Goal: Task Accomplishment & Management: Complete application form

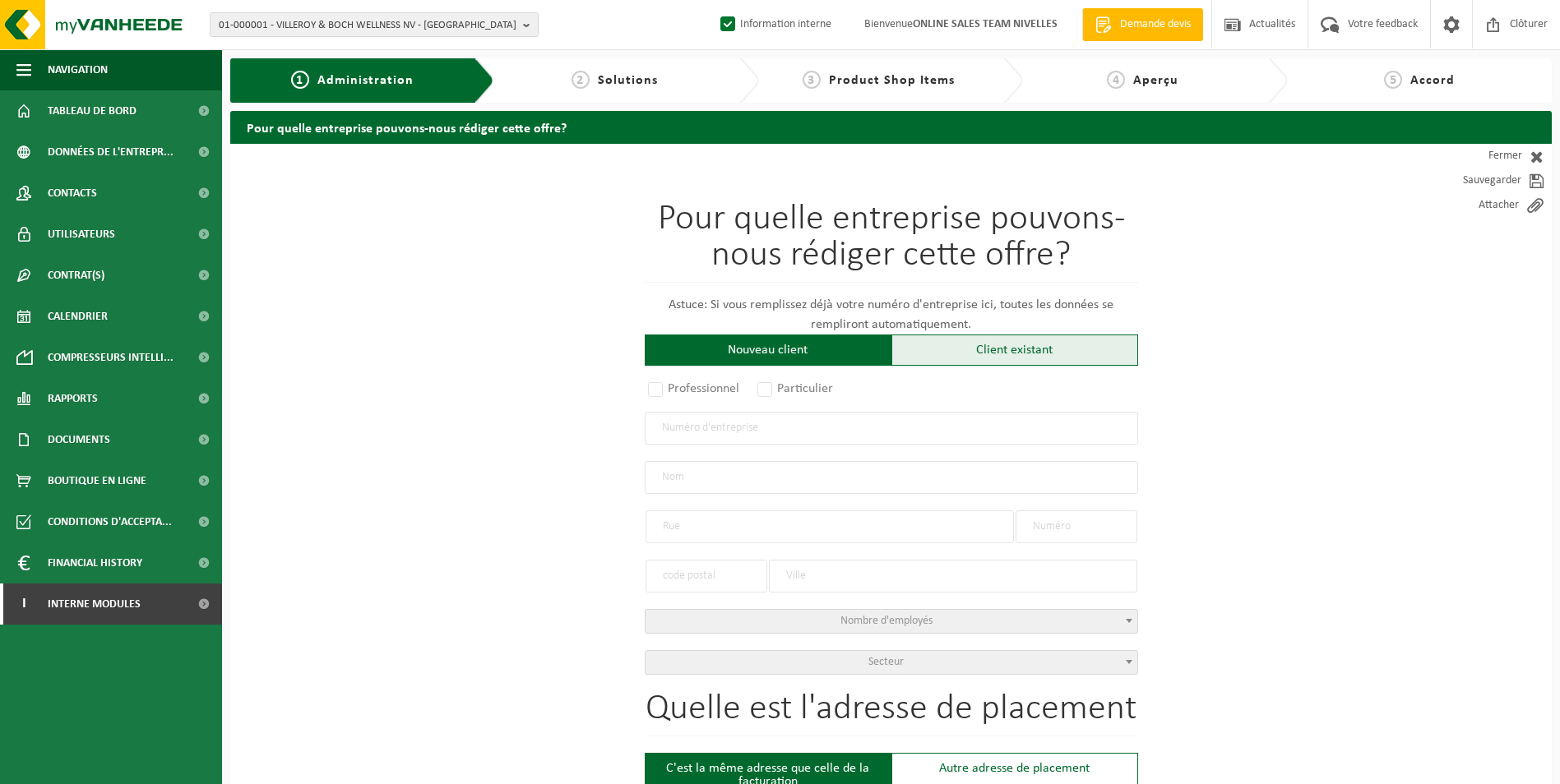
click at [972, 352] on div "Client existant" at bounding box center [1014, 350] width 247 height 31
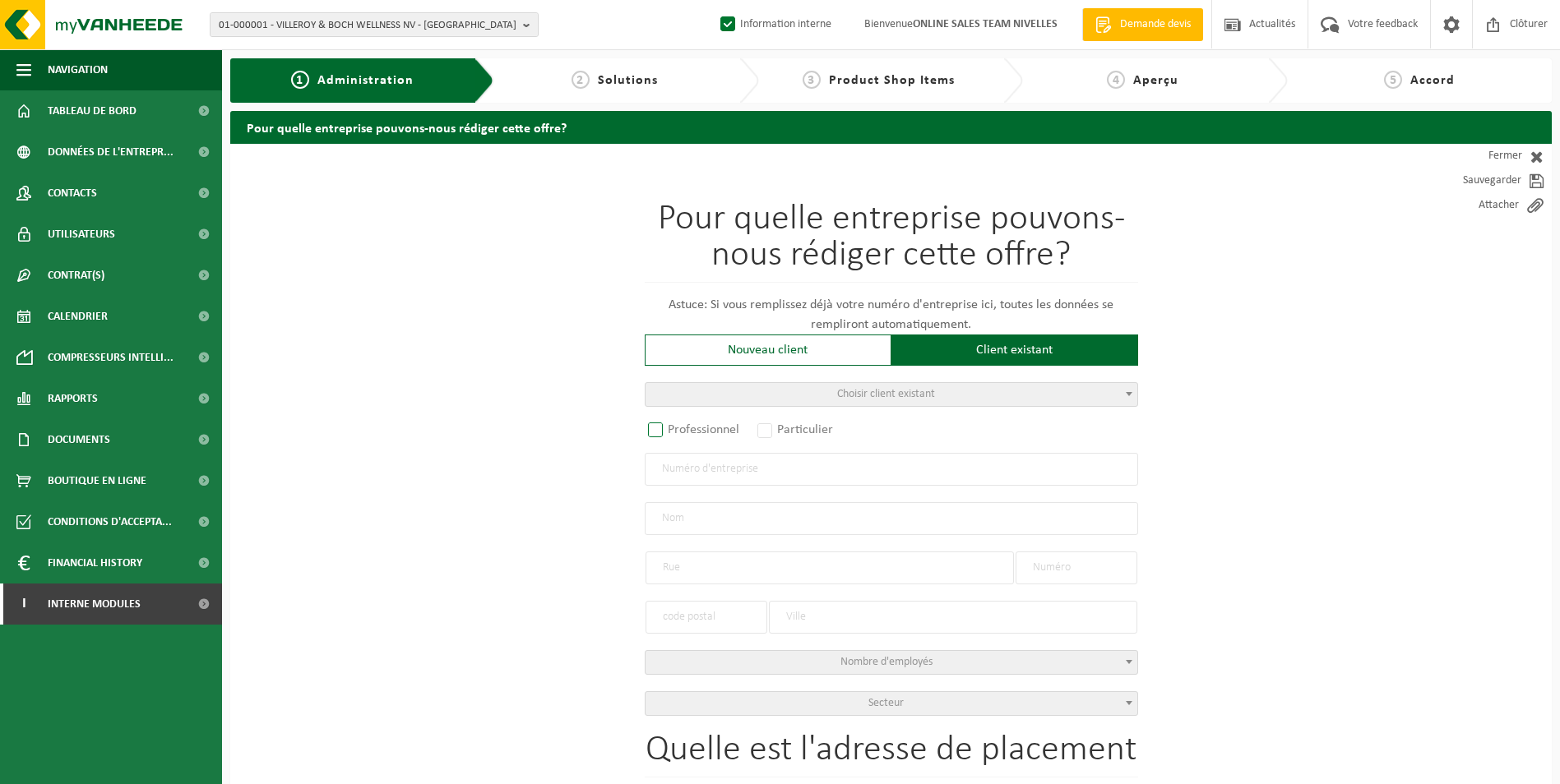
click at [658, 431] on label "Professionnel" at bounding box center [694, 430] width 100 height 23
click at [672, 431] on input "Professionnel" at bounding box center [677, 431] width 11 height 11
radio input "true"
click at [696, 476] on input "text" at bounding box center [891, 470] width 493 height 33
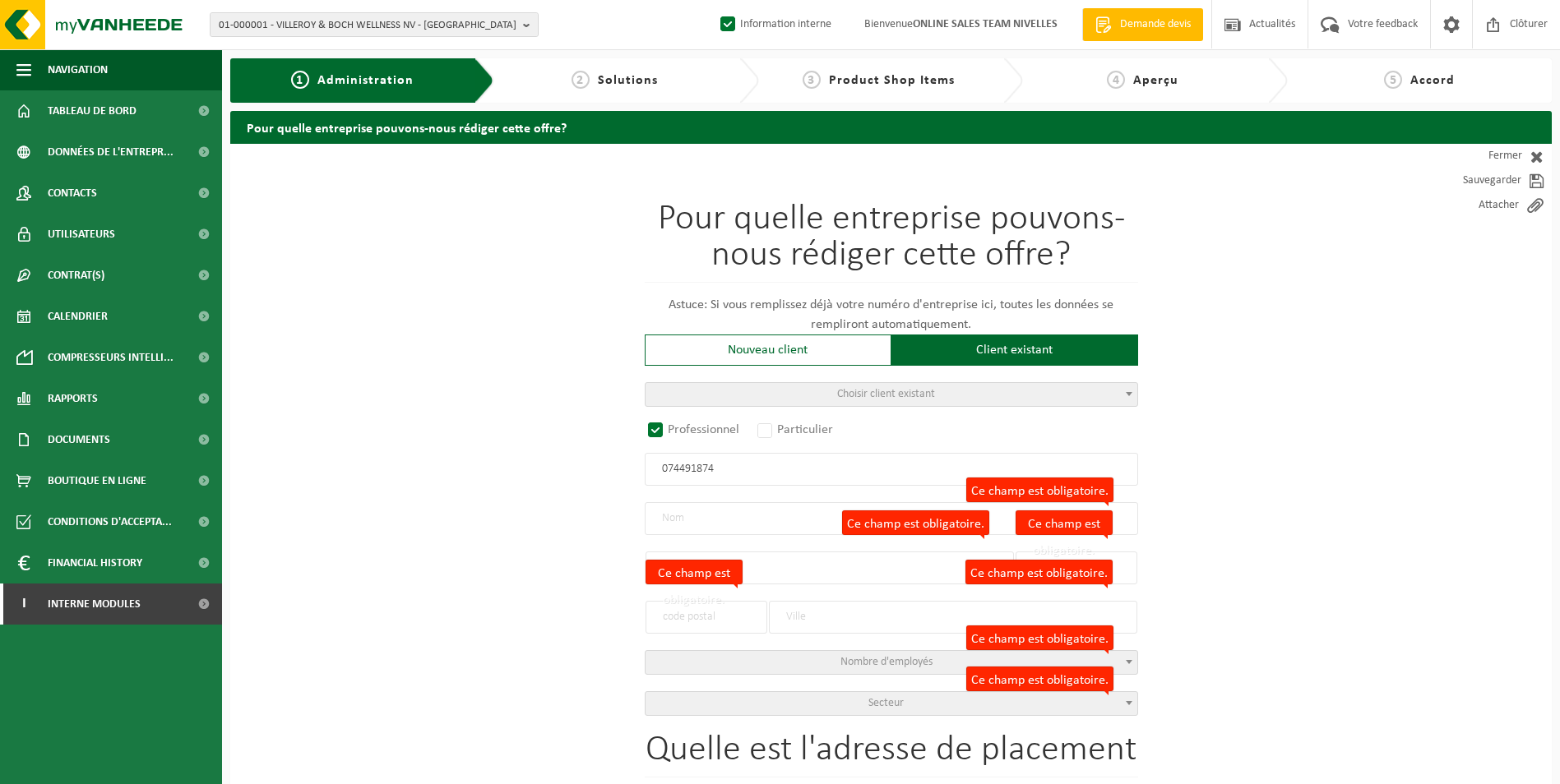
click at [668, 472] on input "074491874" at bounding box center [891, 470] width 493 height 33
type input "0674491874"
radio input "false"
select select
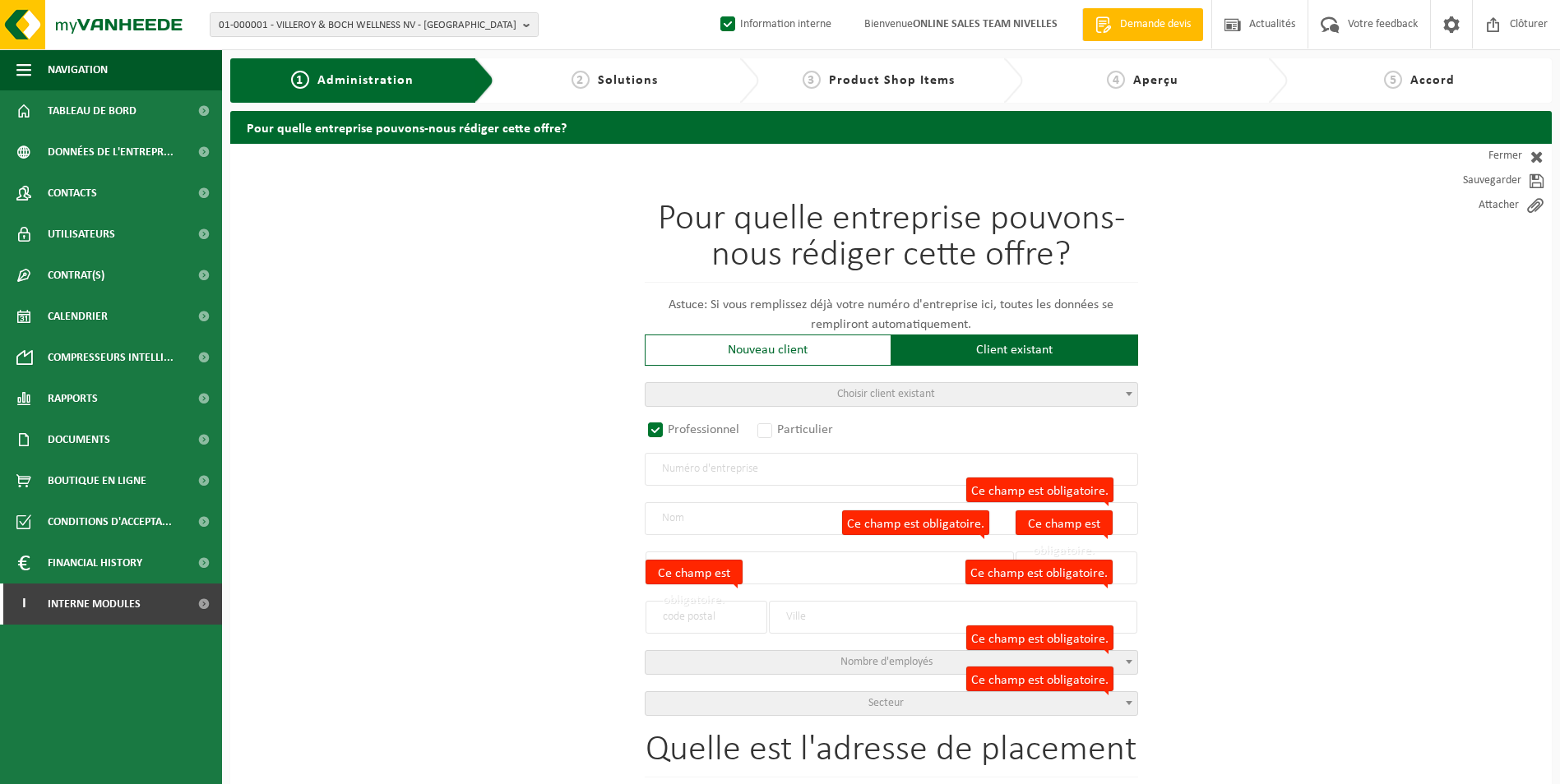
select select
type input "ARION-CO SRL"
type input "AVENUE MAURICE"
type input "32 / 7"
type input "1050"
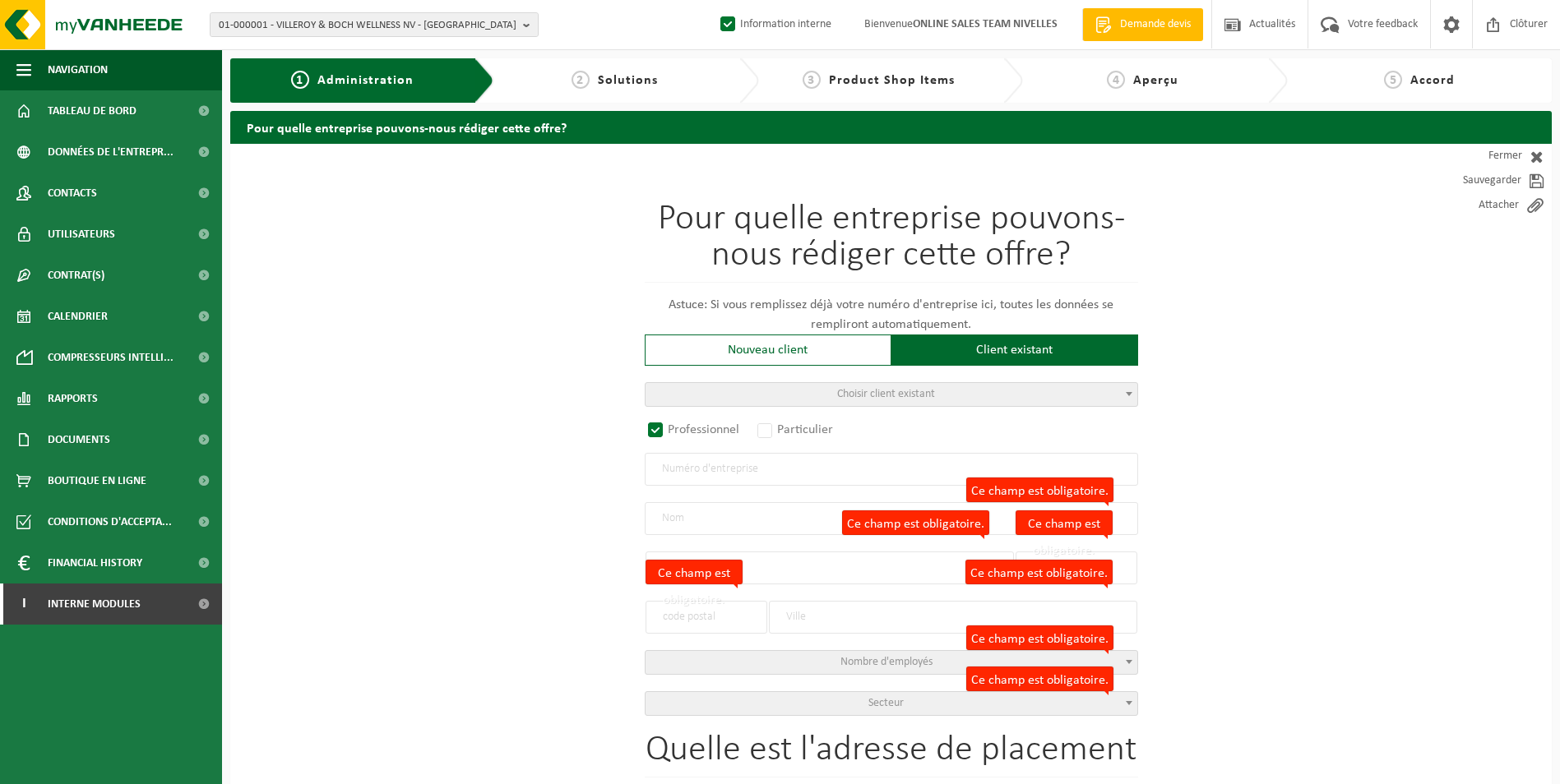
type input "IXELLES"
type input "2264095905"
select select
radio input "true"
select select "146489"
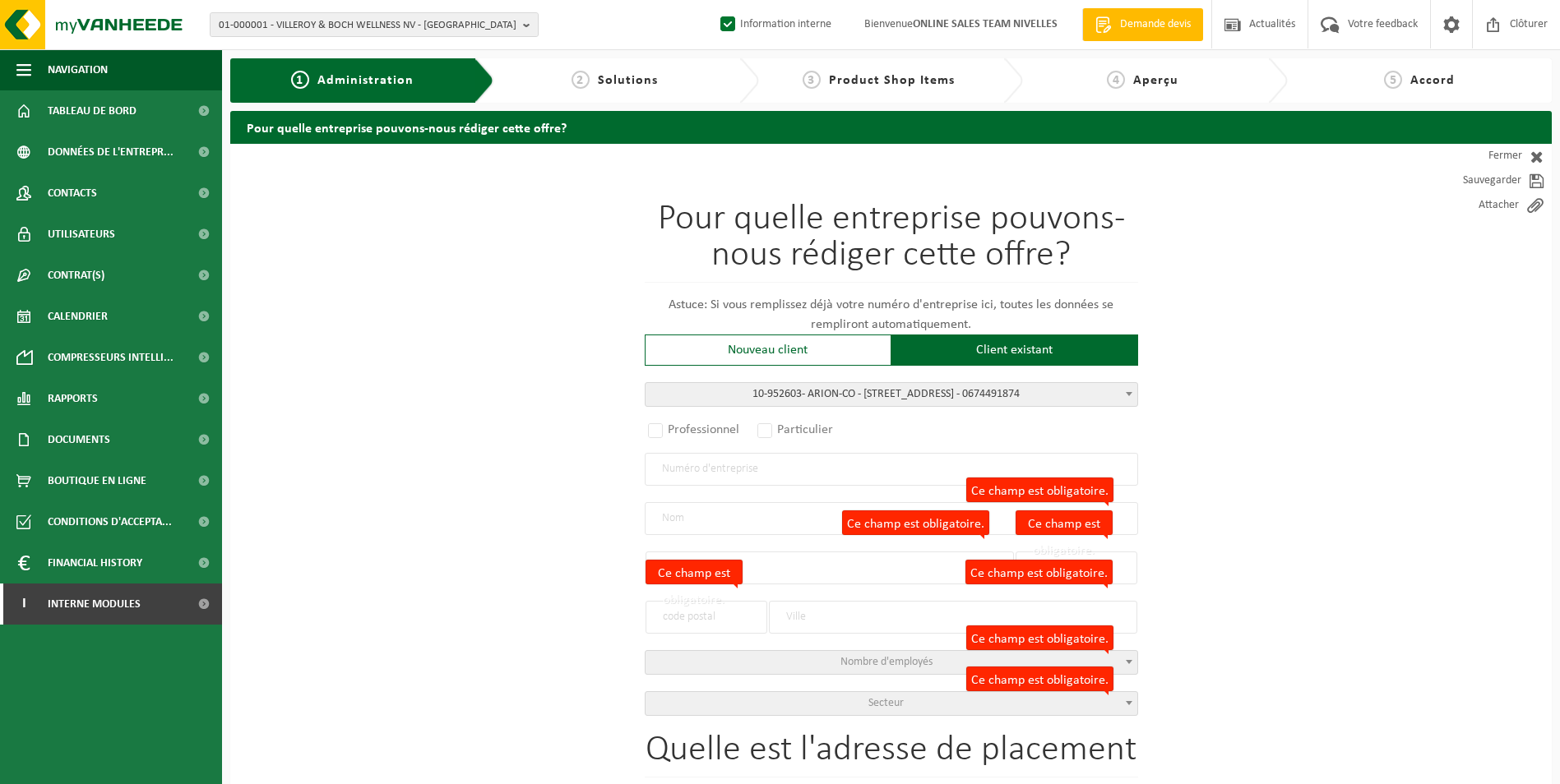
type input "0674.491.874"
type input "ARION-CO"
type input "AVENUE MAURICE"
type input "32/7"
type input "1050"
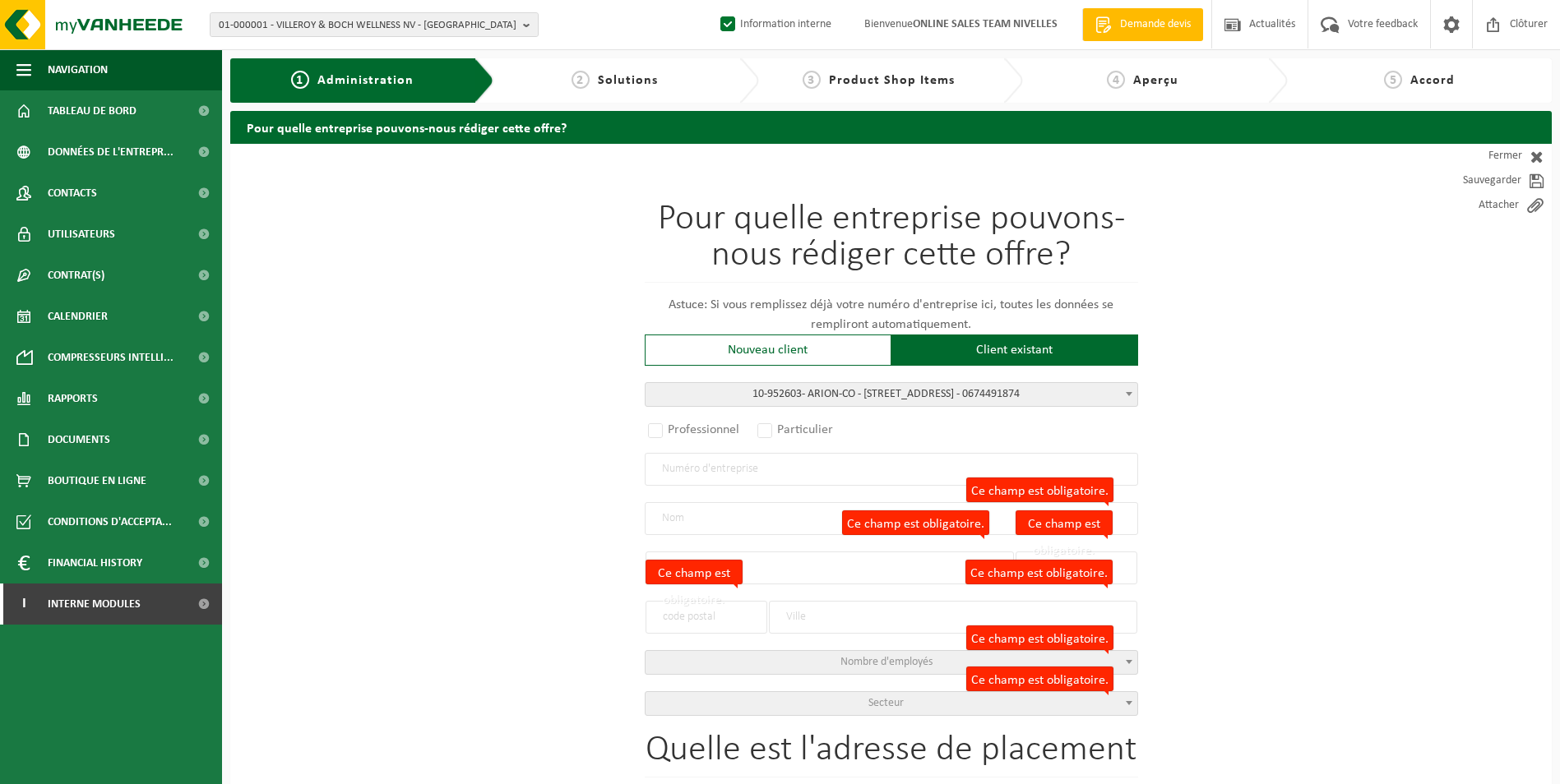
type input "IXELLES"
select select "11"
type input "ARION-CO"
type input "32/7"
select select
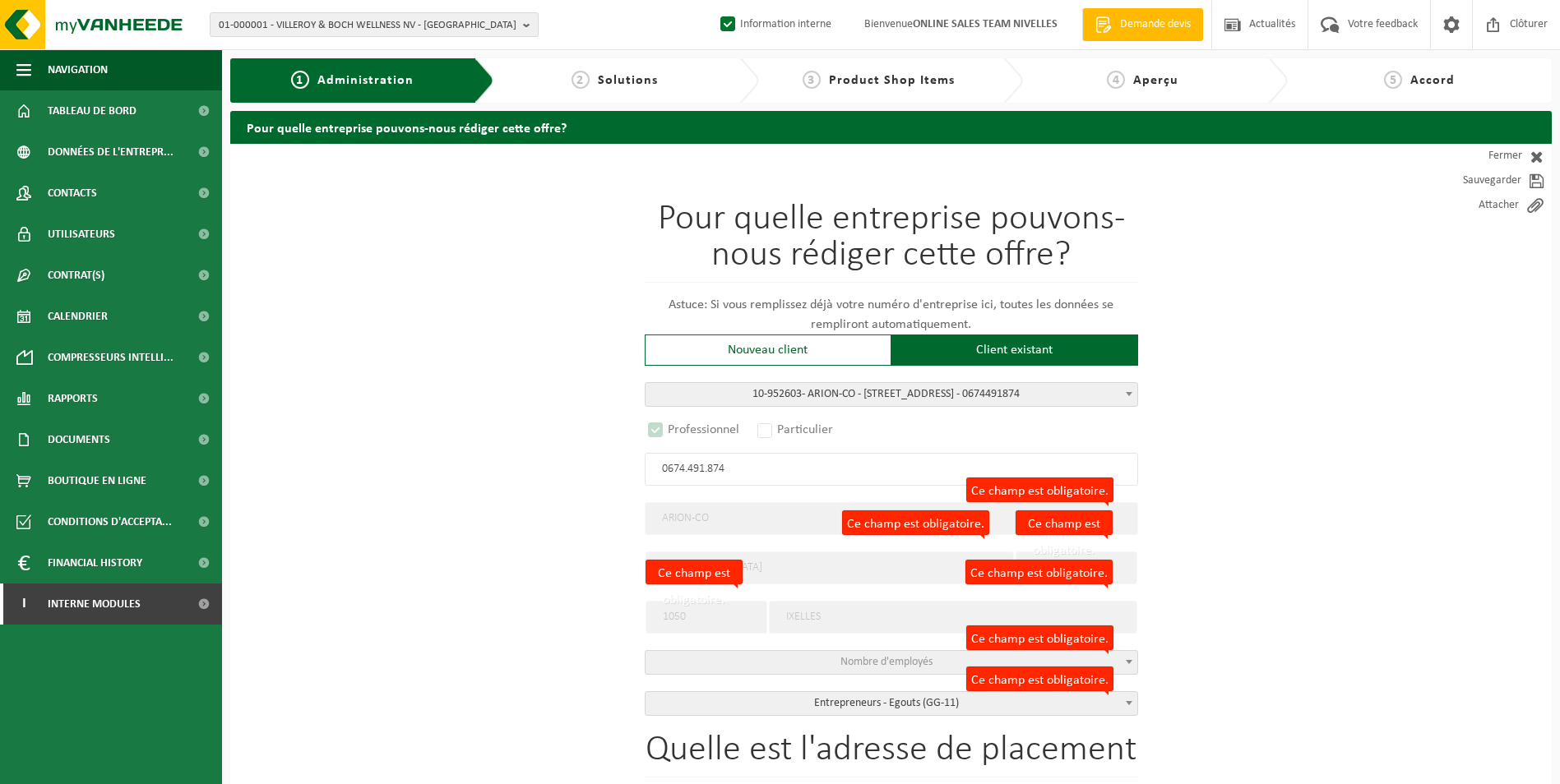
select select "D"
select select
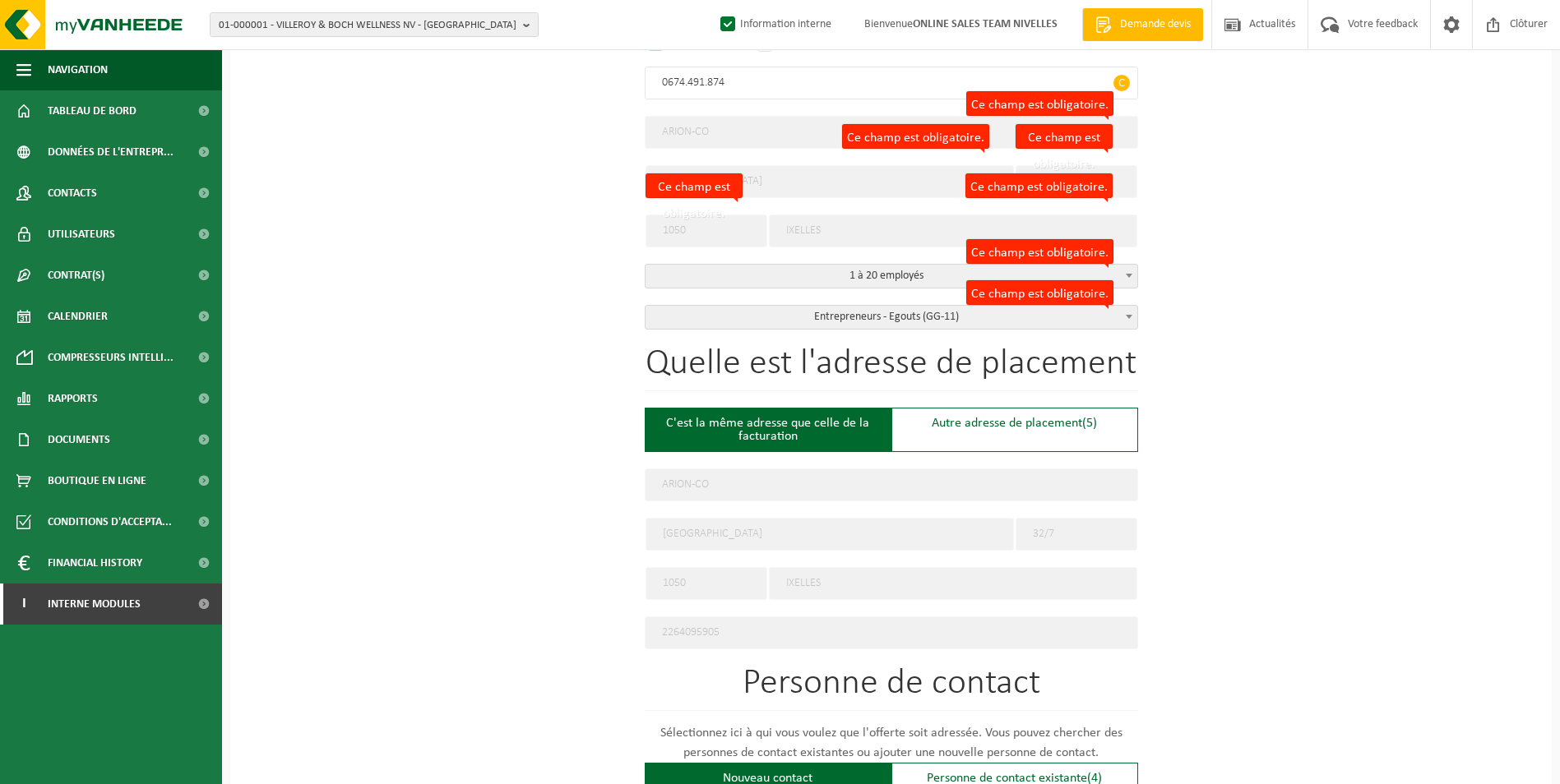
scroll to position [411, 0]
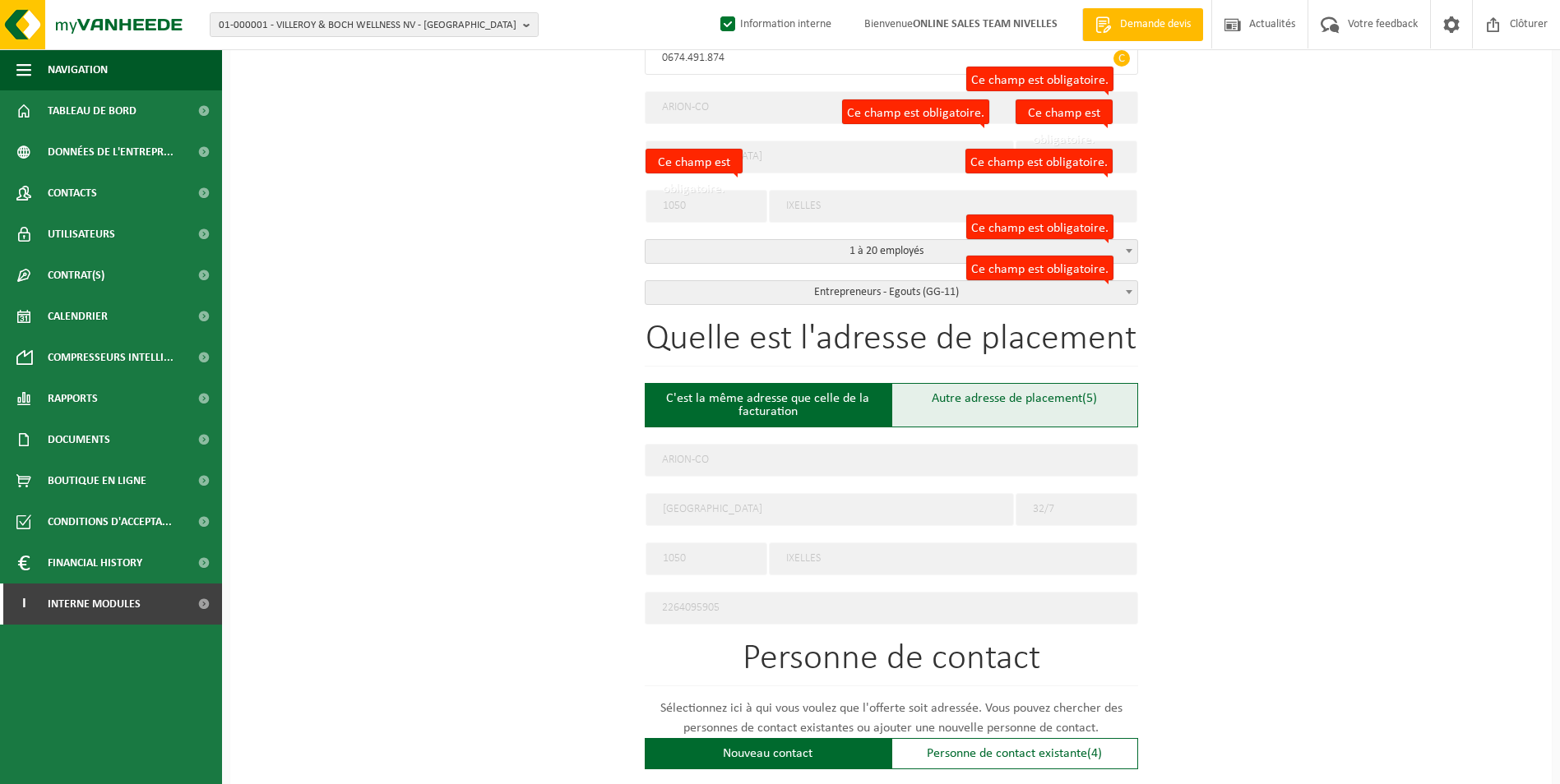
click at [958, 405] on div "Autre adresse de placement (5)" at bounding box center [1014, 406] width 247 height 45
type input "Chantier -"
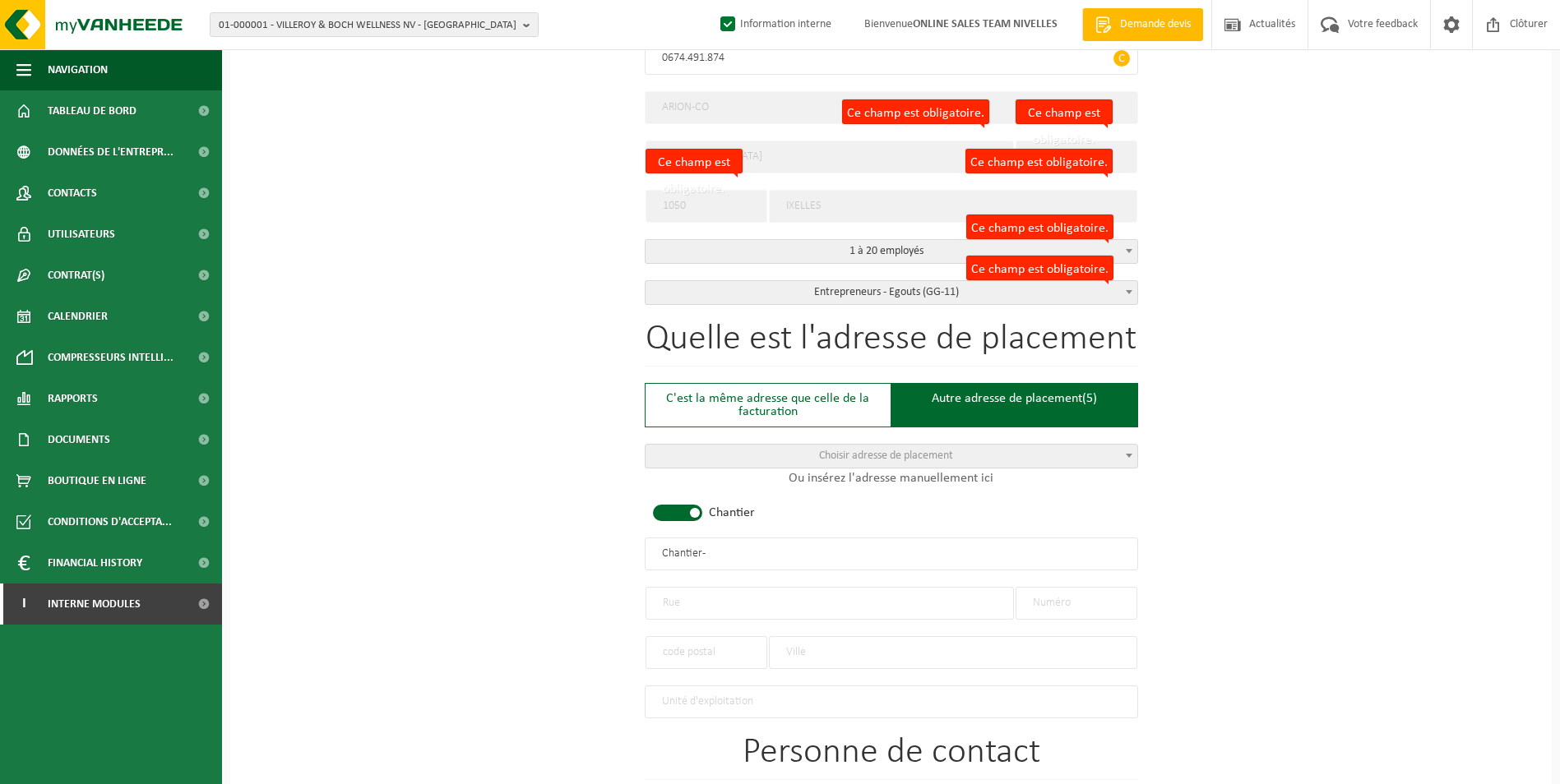
click at [678, 514] on span at bounding box center [678, 512] width 50 height 16
click at [707, 597] on input "text" at bounding box center [830, 604] width 369 height 33
type input "l"
type input "LEUVEN SESTENWEG"
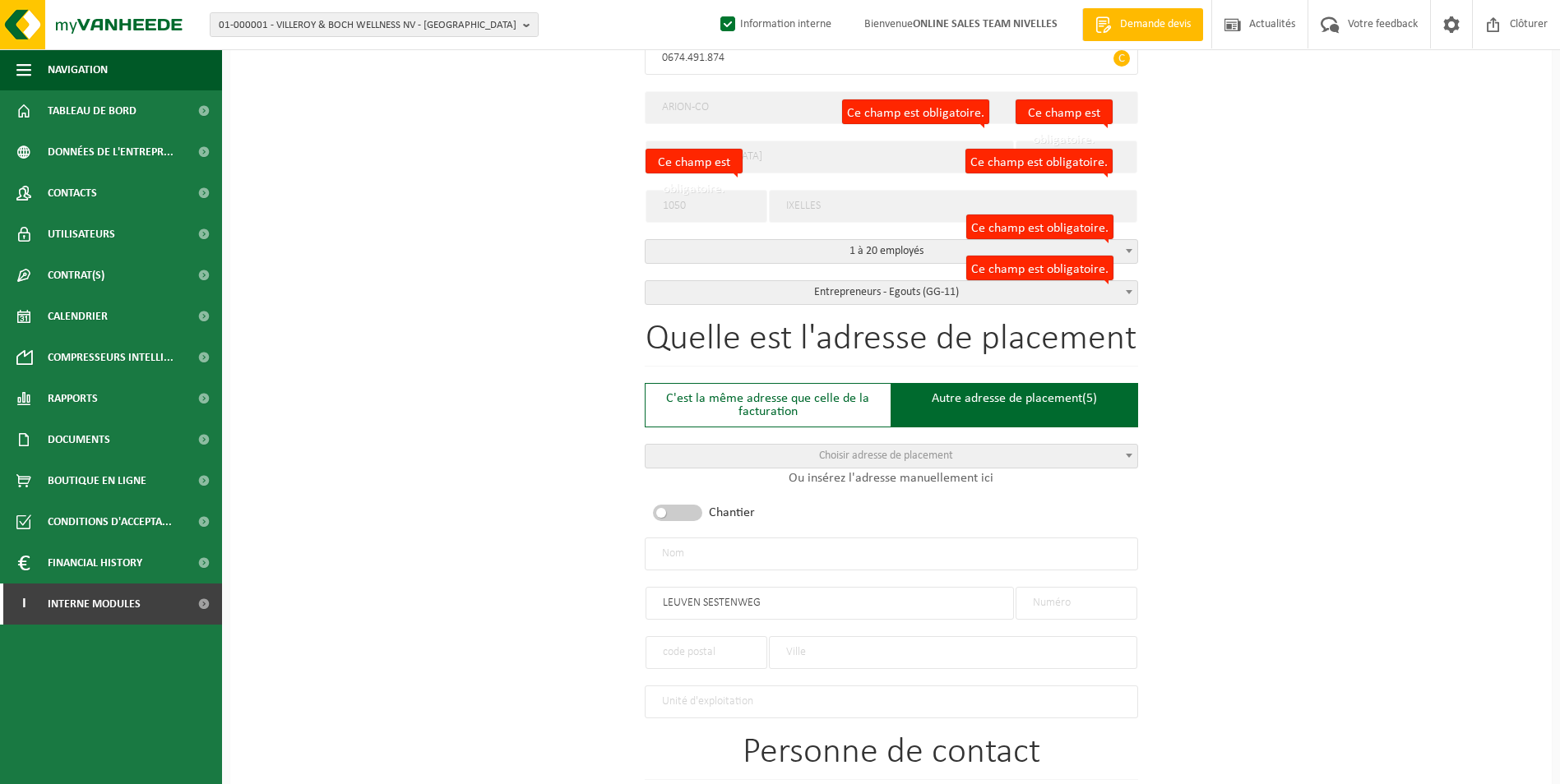
click at [1078, 601] on input "text" at bounding box center [1076, 604] width 121 height 33
type input "510"
click at [828, 651] on input "text" at bounding box center [953, 653] width 369 height 33
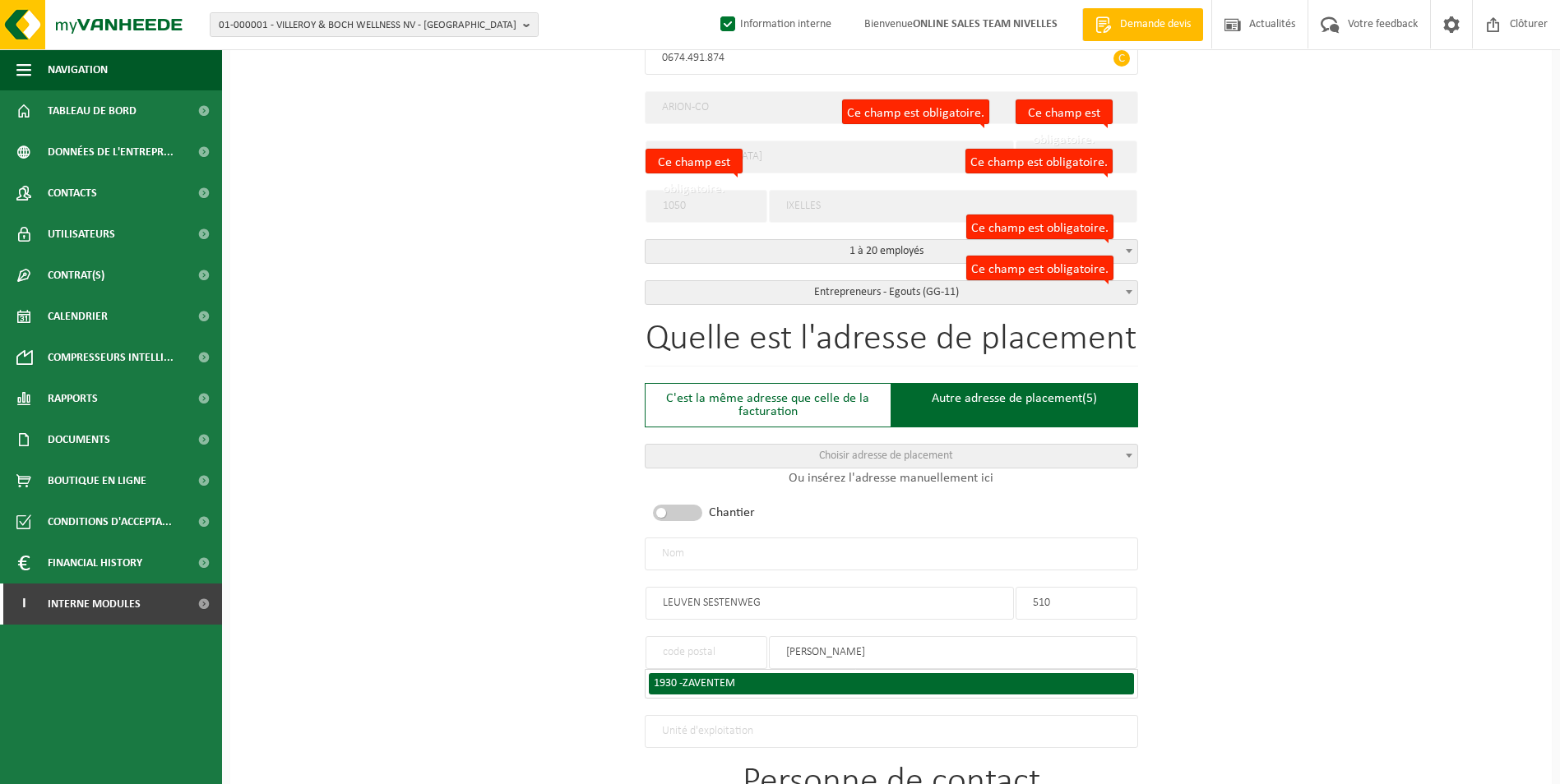
type input "ZAVEN"
click at [741, 688] on li "1930 - ZAVENTEM" at bounding box center [891, 684] width 485 height 21
click at [731, 681] on span "ZAVENTEM" at bounding box center [709, 683] width 52 height 13
type input "1930"
type input "ZAVENTEM"
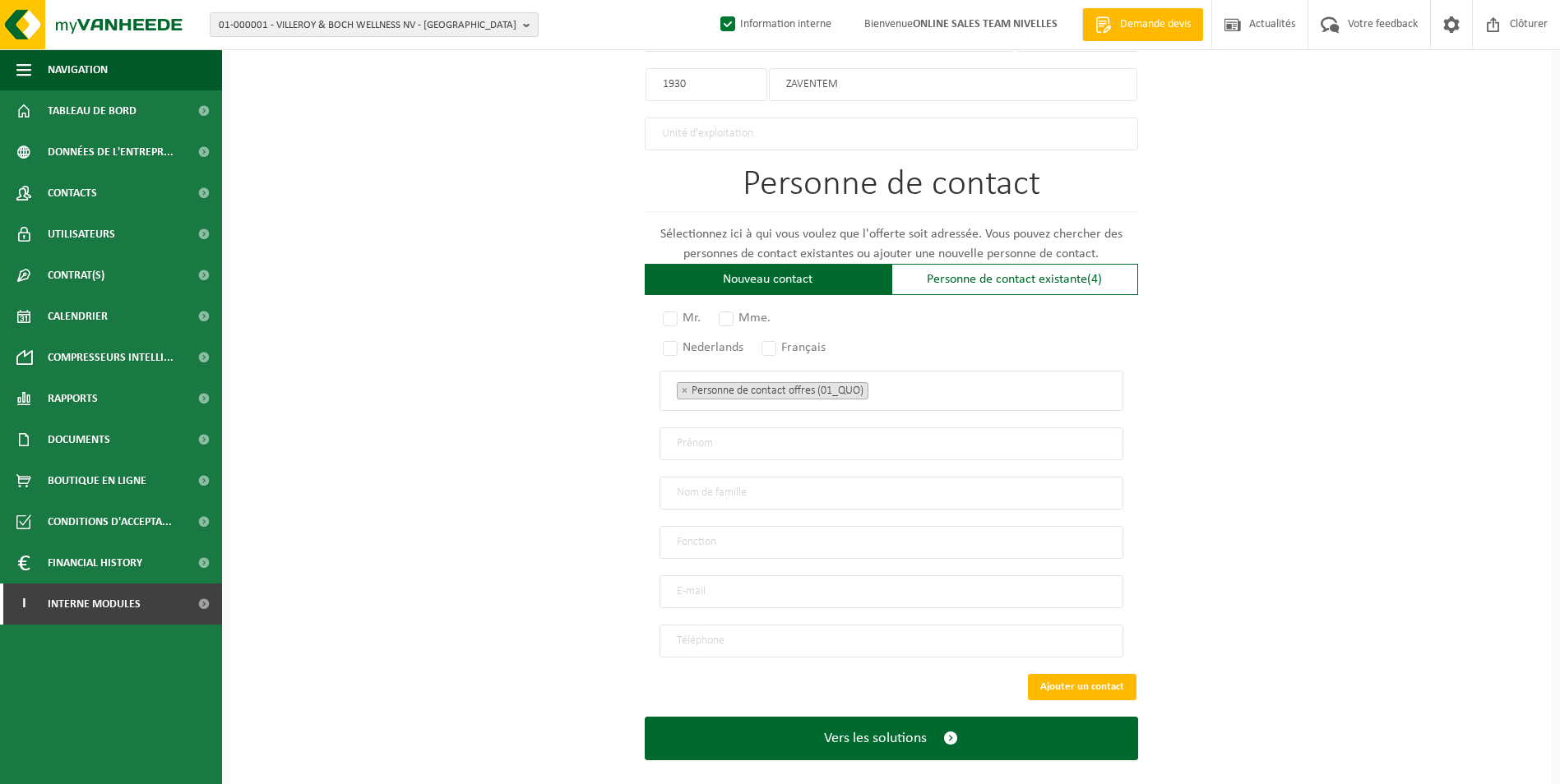
scroll to position [993, 0]
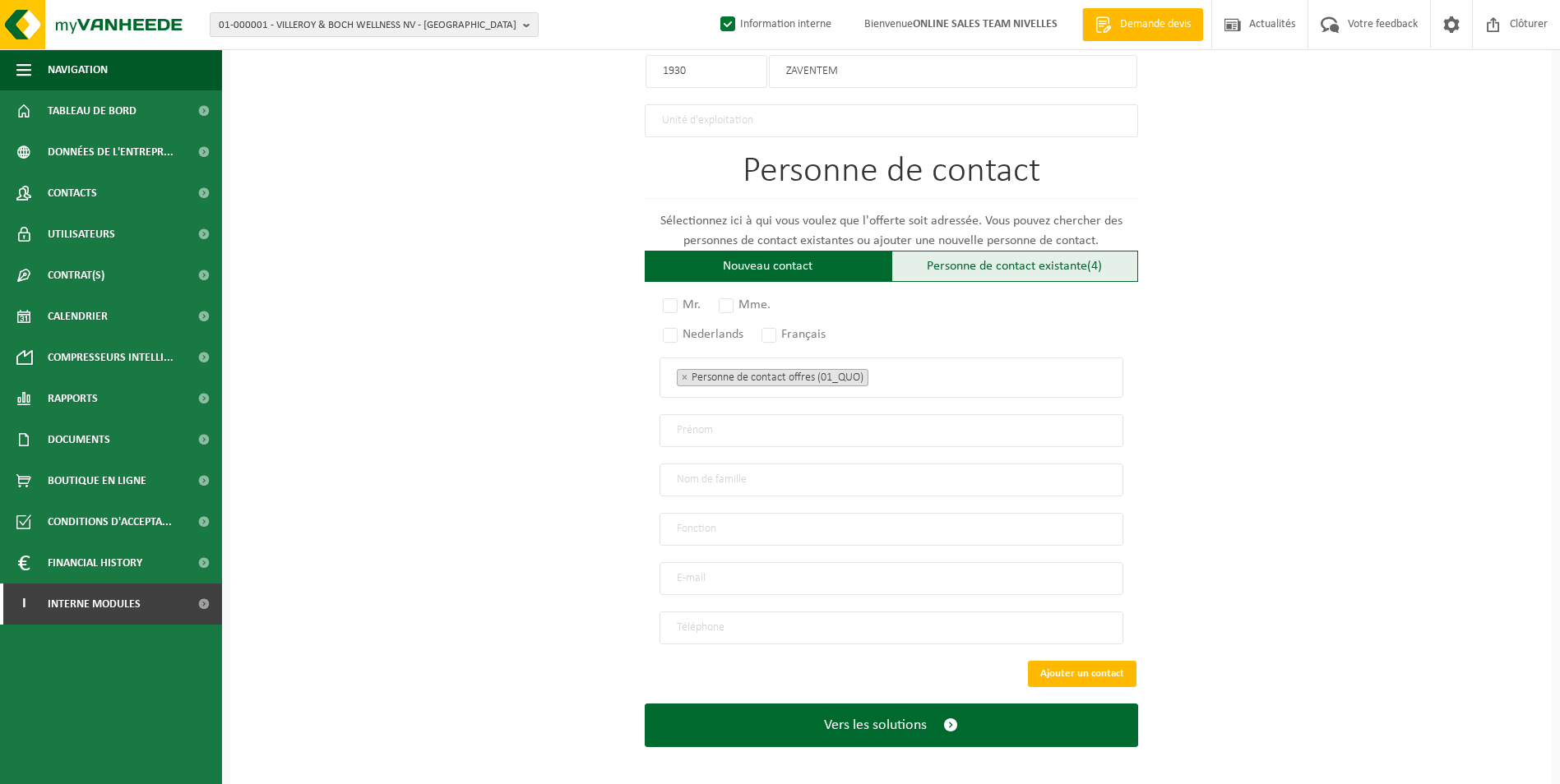
click at [973, 266] on div "Personne de contact existante (4)" at bounding box center [1014, 266] width 247 height 31
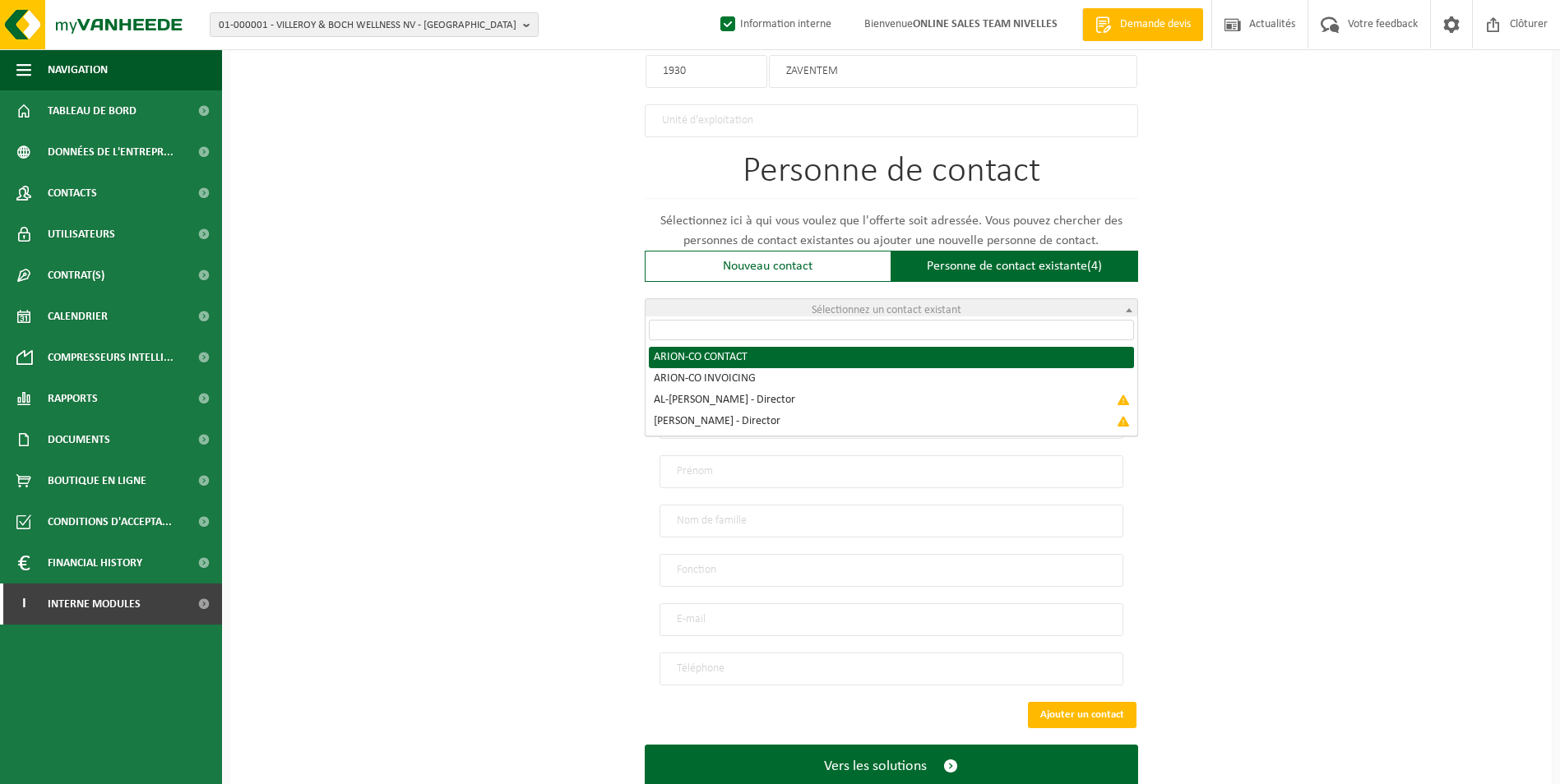
click at [918, 309] on span "Sélectionnez un contact existant" at bounding box center [886, 310] width 149 height 13
radio input "true"
select select "{"code":"10-952604","firstname":"CONTACT","surname":"ARION-CO","gender":"Unknow…"
type input "CONTACT"
type input "ARION-CO"
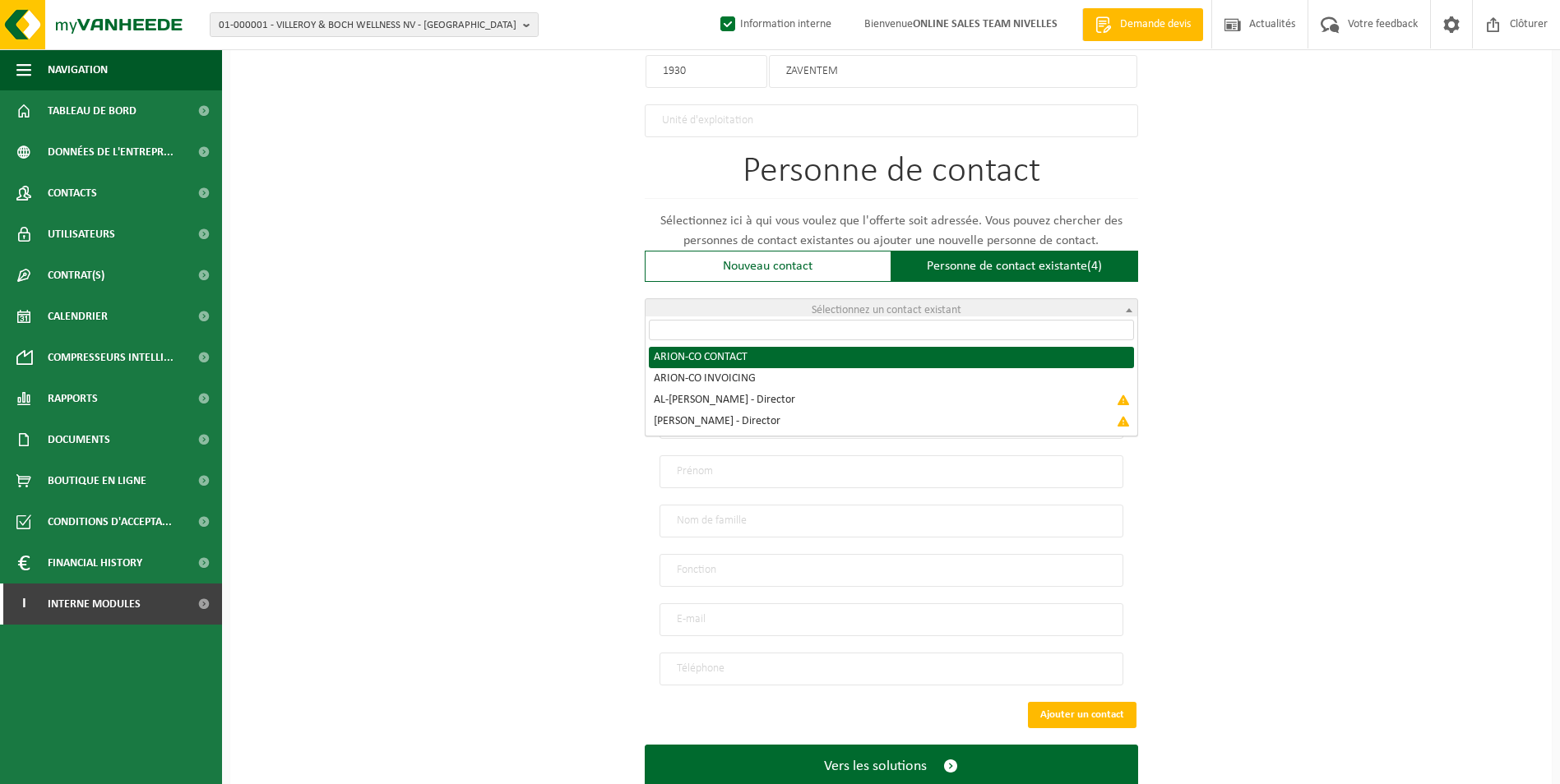
type input "info@arion-co.com"
type input "0499898031"
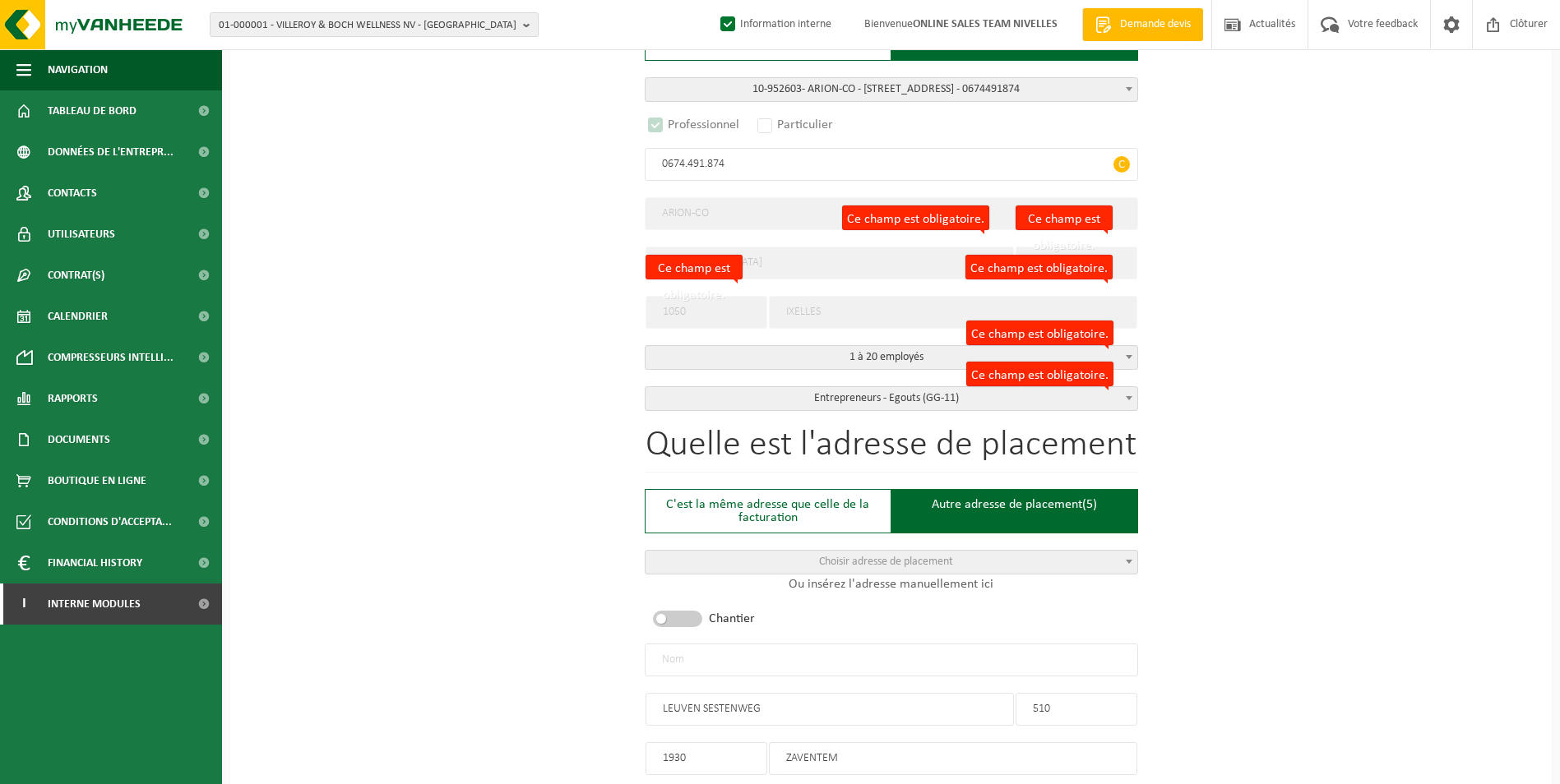
scroll to position [335, 0]
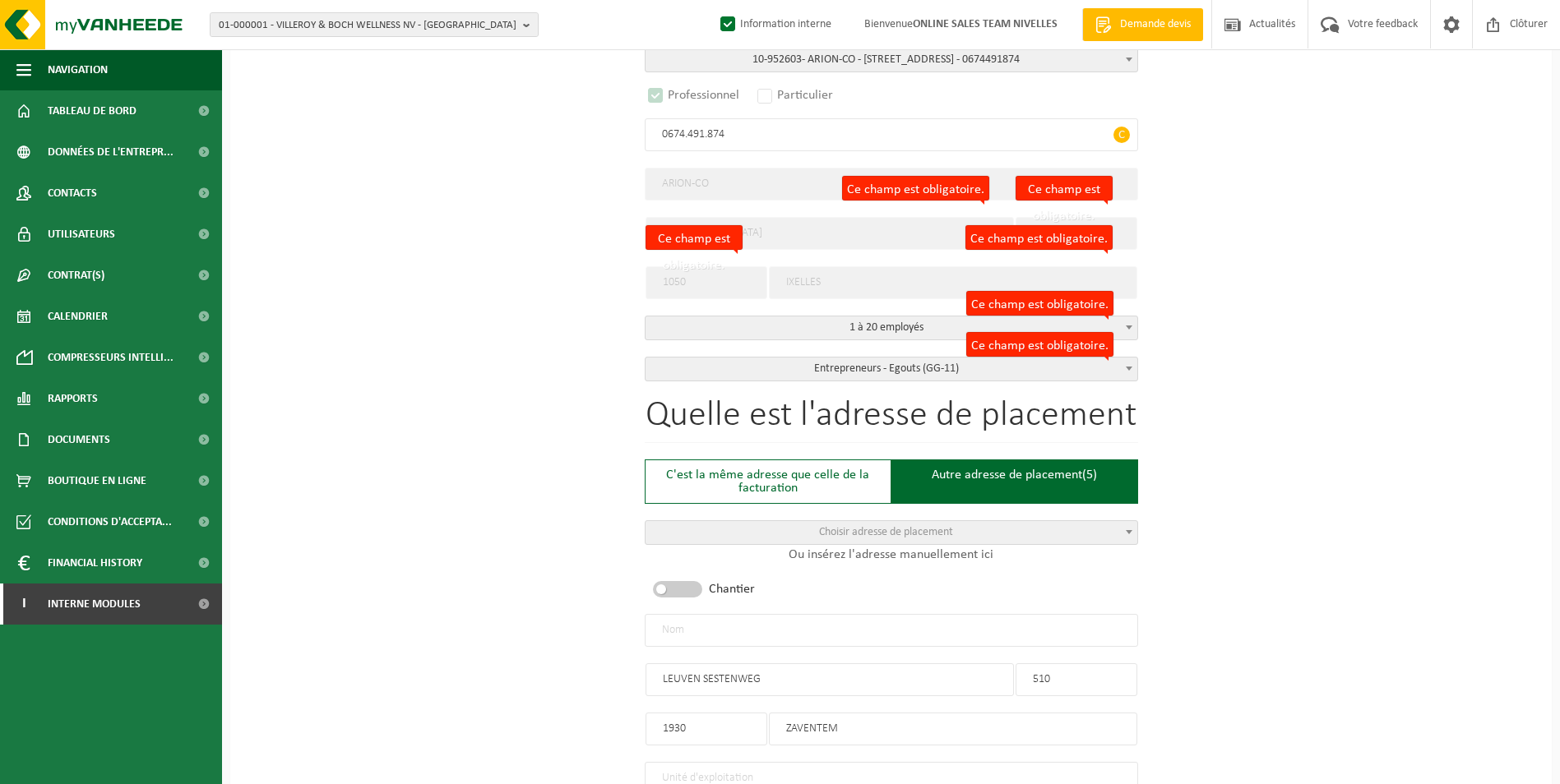
click at [761, 627] on input "text" at bounding box center [891, 631] width 493 height 33
type input "a"
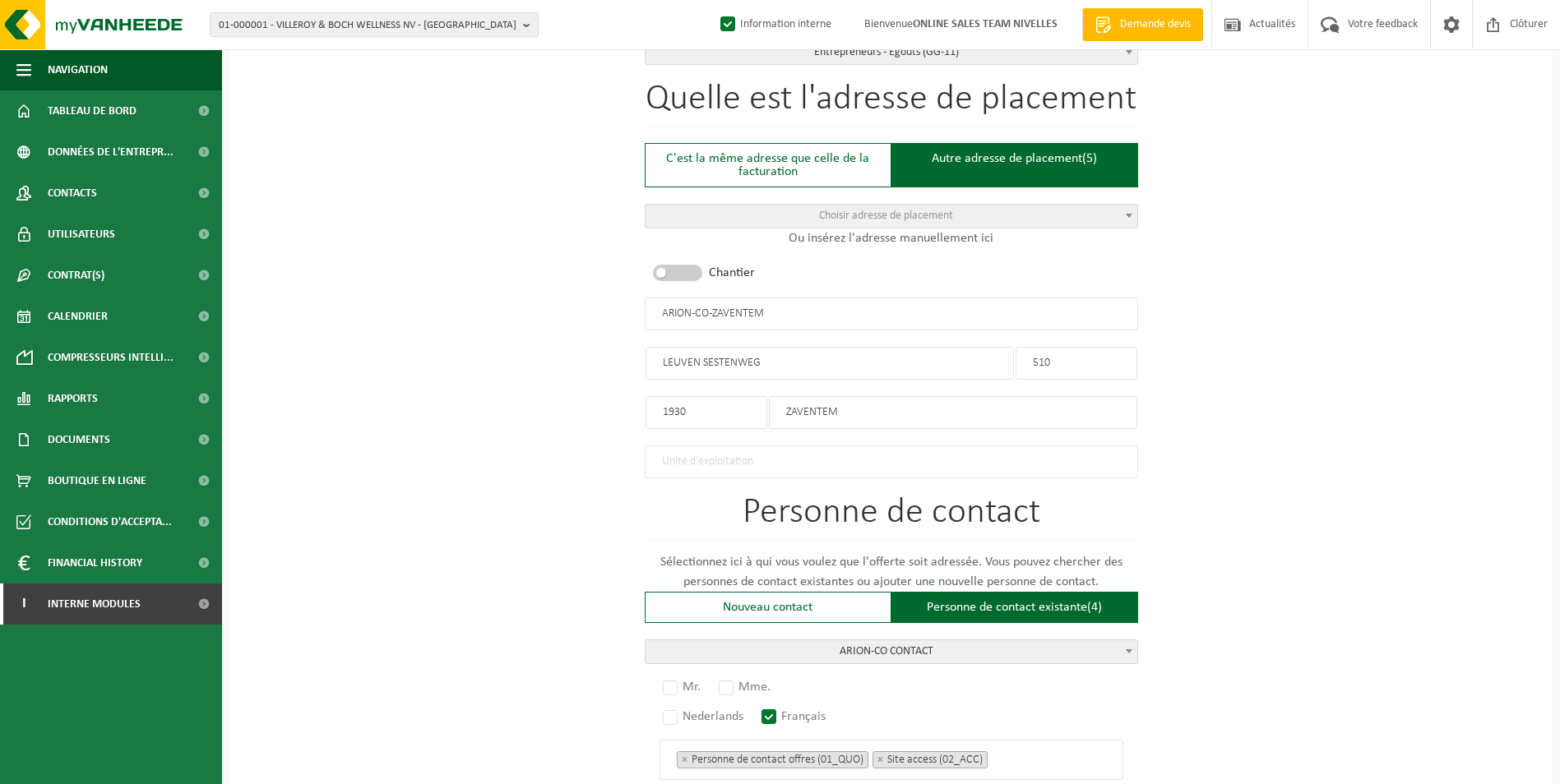
scroll to position [745, 0]
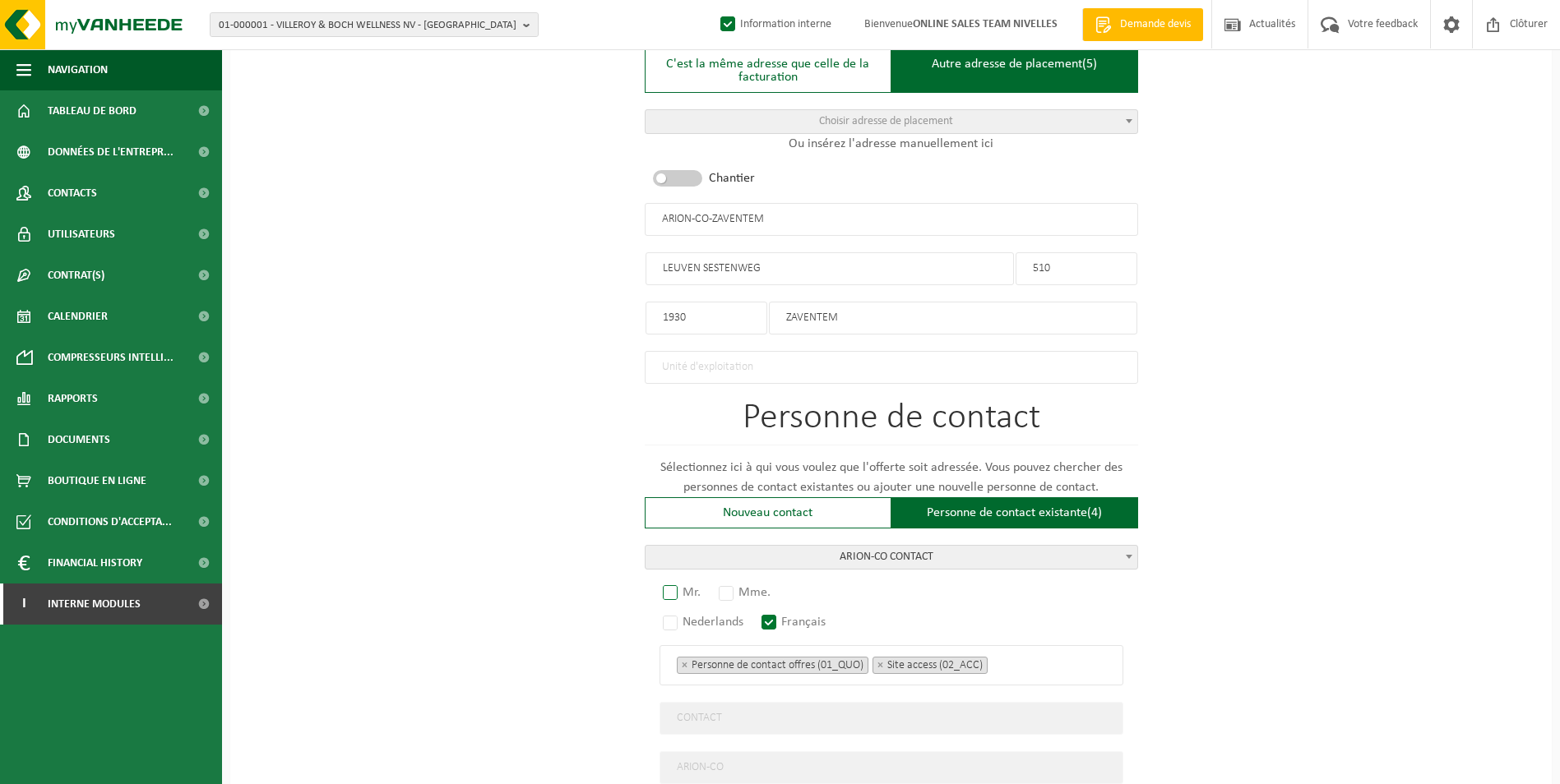
type input "ARION-CO-ZAVENTEM"
click at [676, 583] on label "Mr." at bounding box center [681, 593] width 46 height 23
radio input "true"
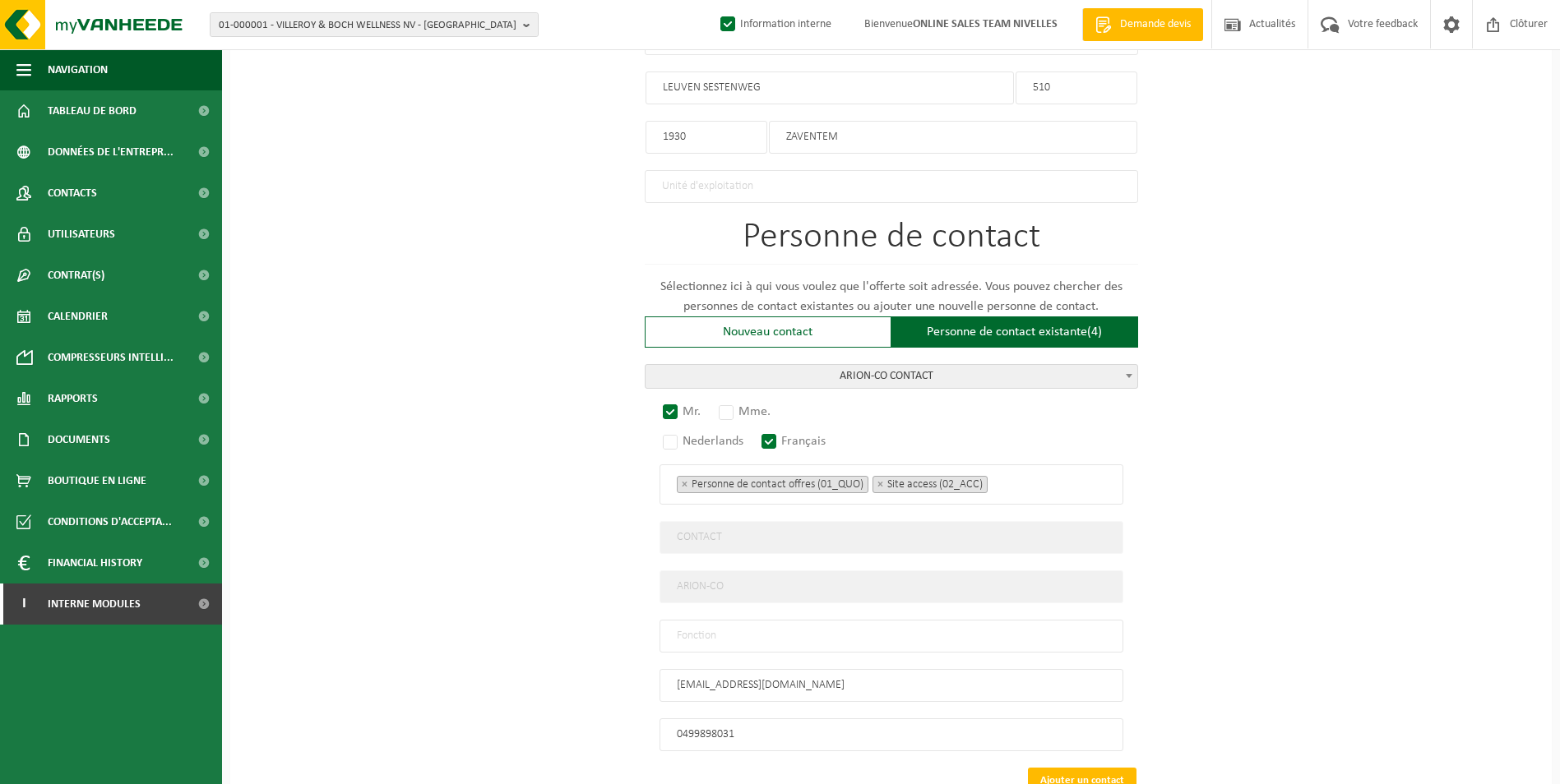
scroll to position [1033, 0]
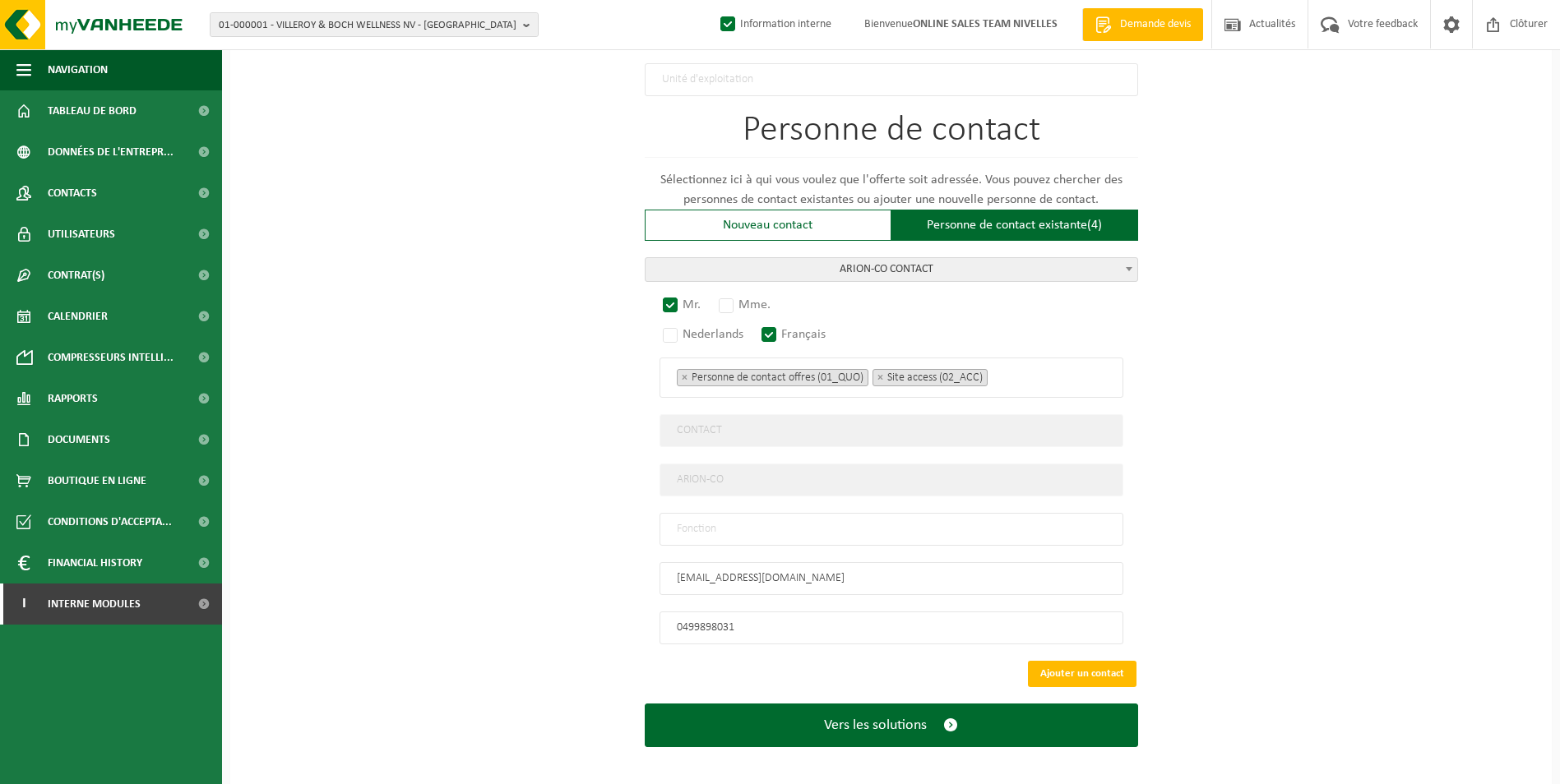
click at [751, 514] on input "text" at bounding box center [891, 530] width 464 height 33
type input "CONTACT"
click at [1075, 665] on button "Ajouter un contact" at bounding box center [1082, 673] width 109 height 26
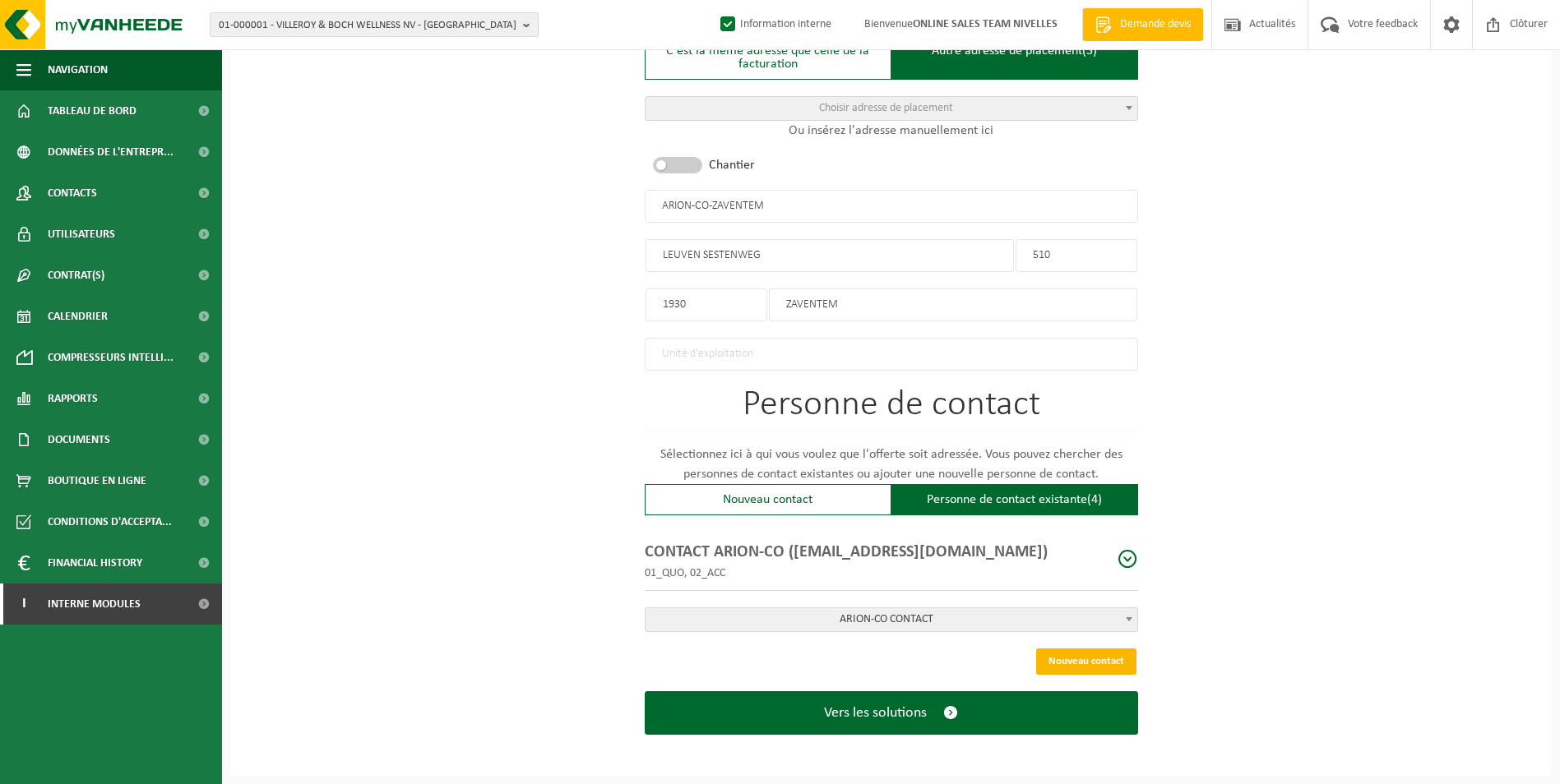
scroll to position [751, 0]
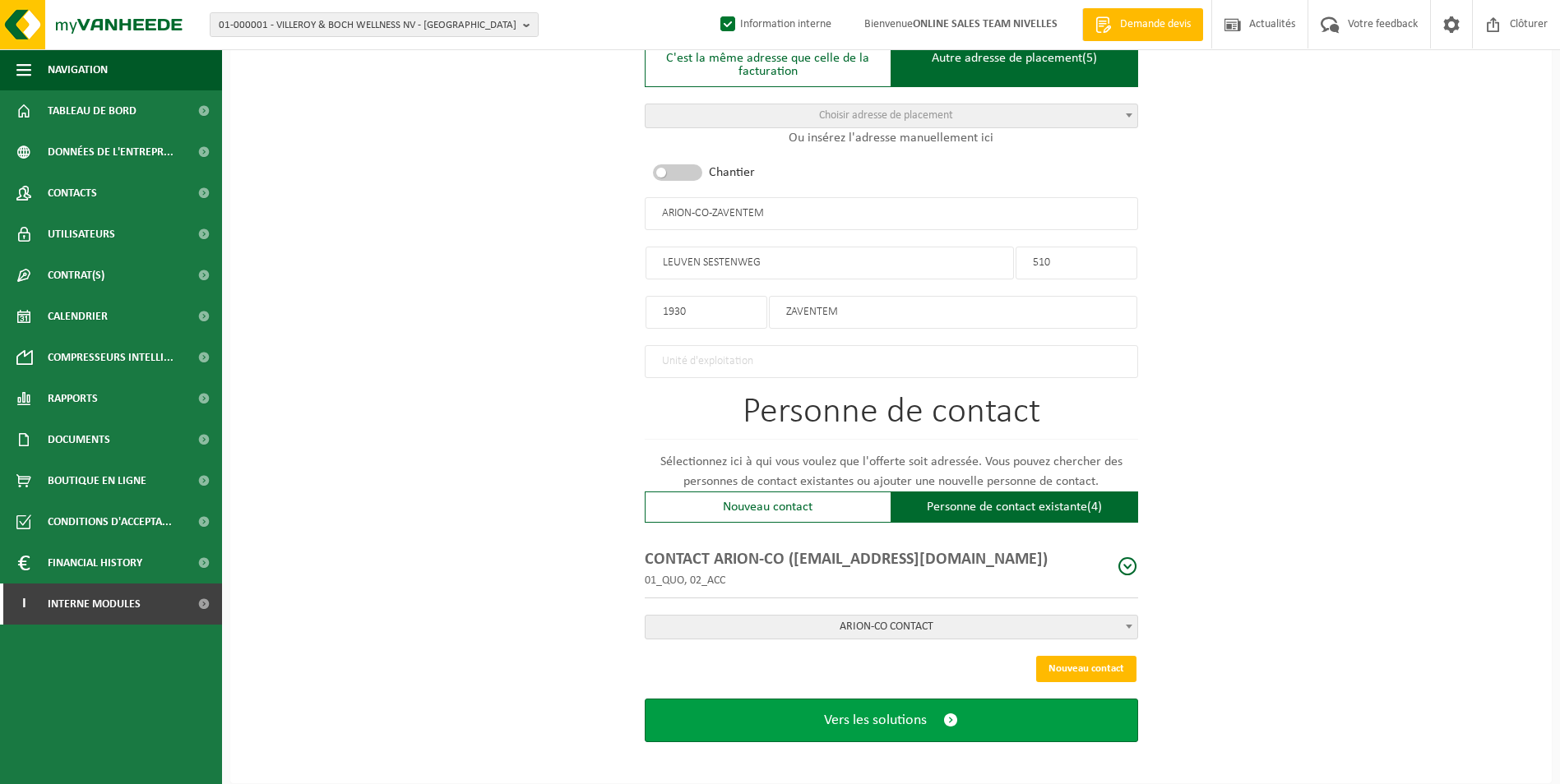
click at [880, 729] on button "Vers les solutions" at bounding box center [891, 720] width 493 height 44
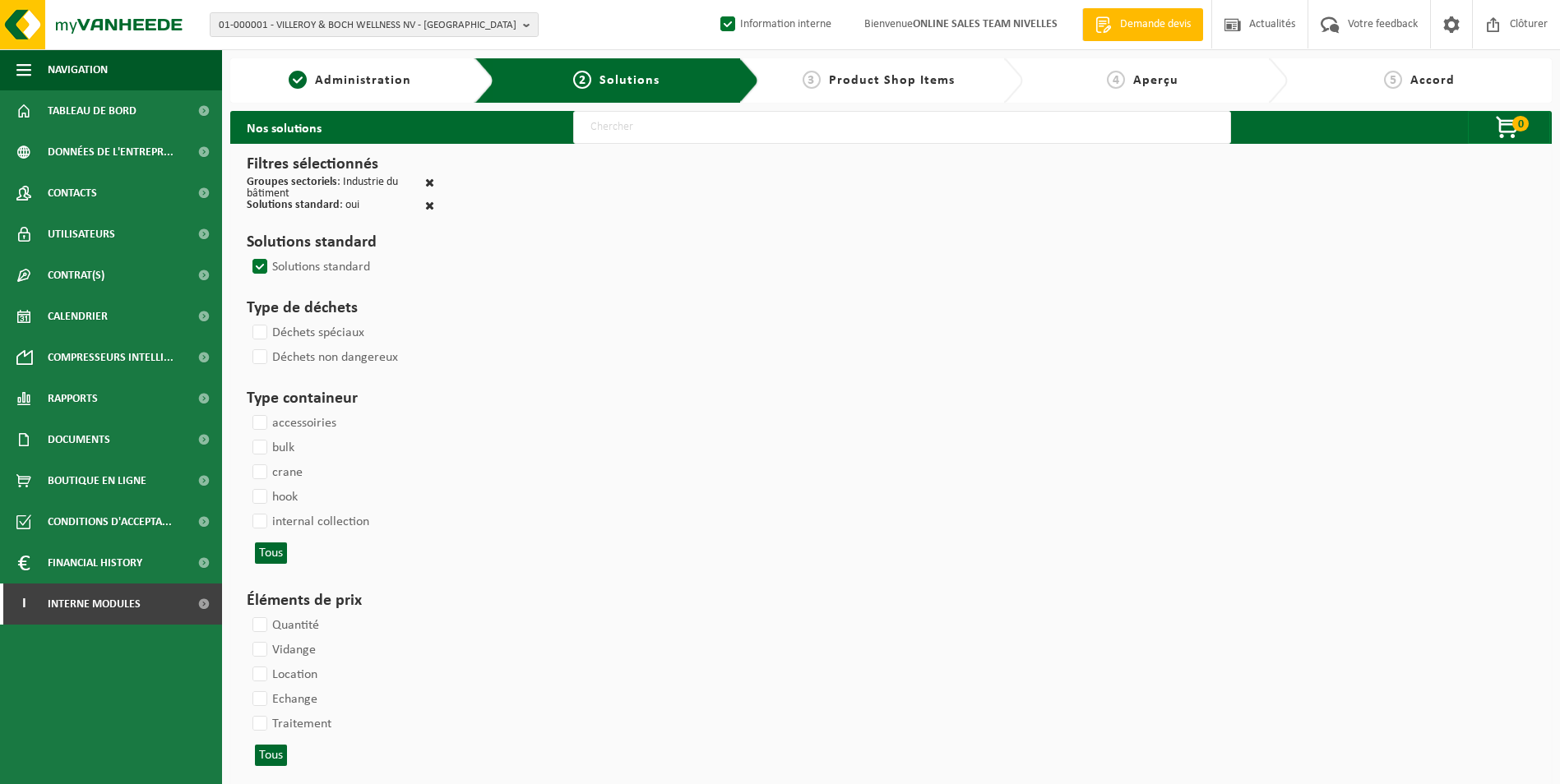
select select
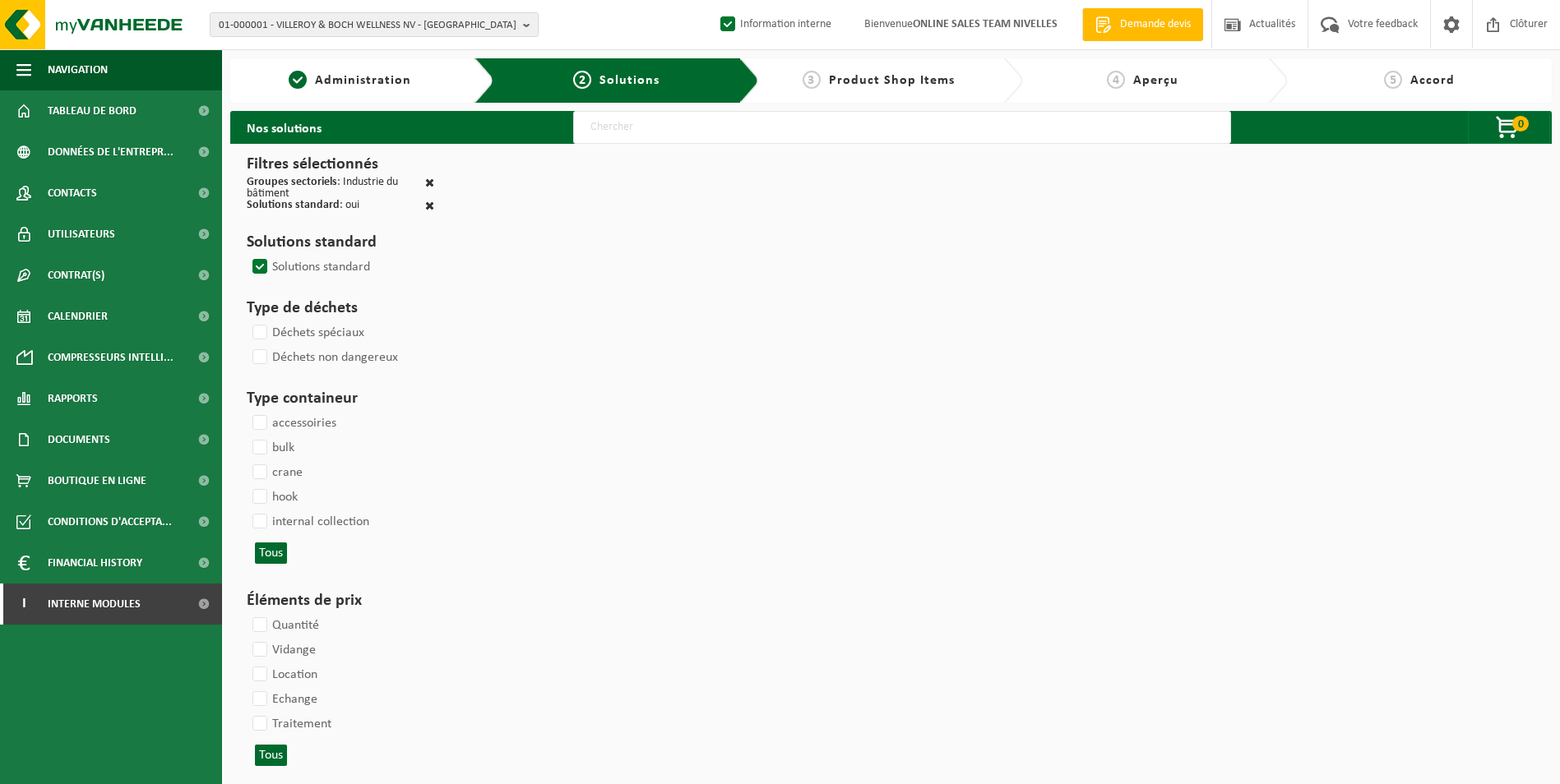
select select
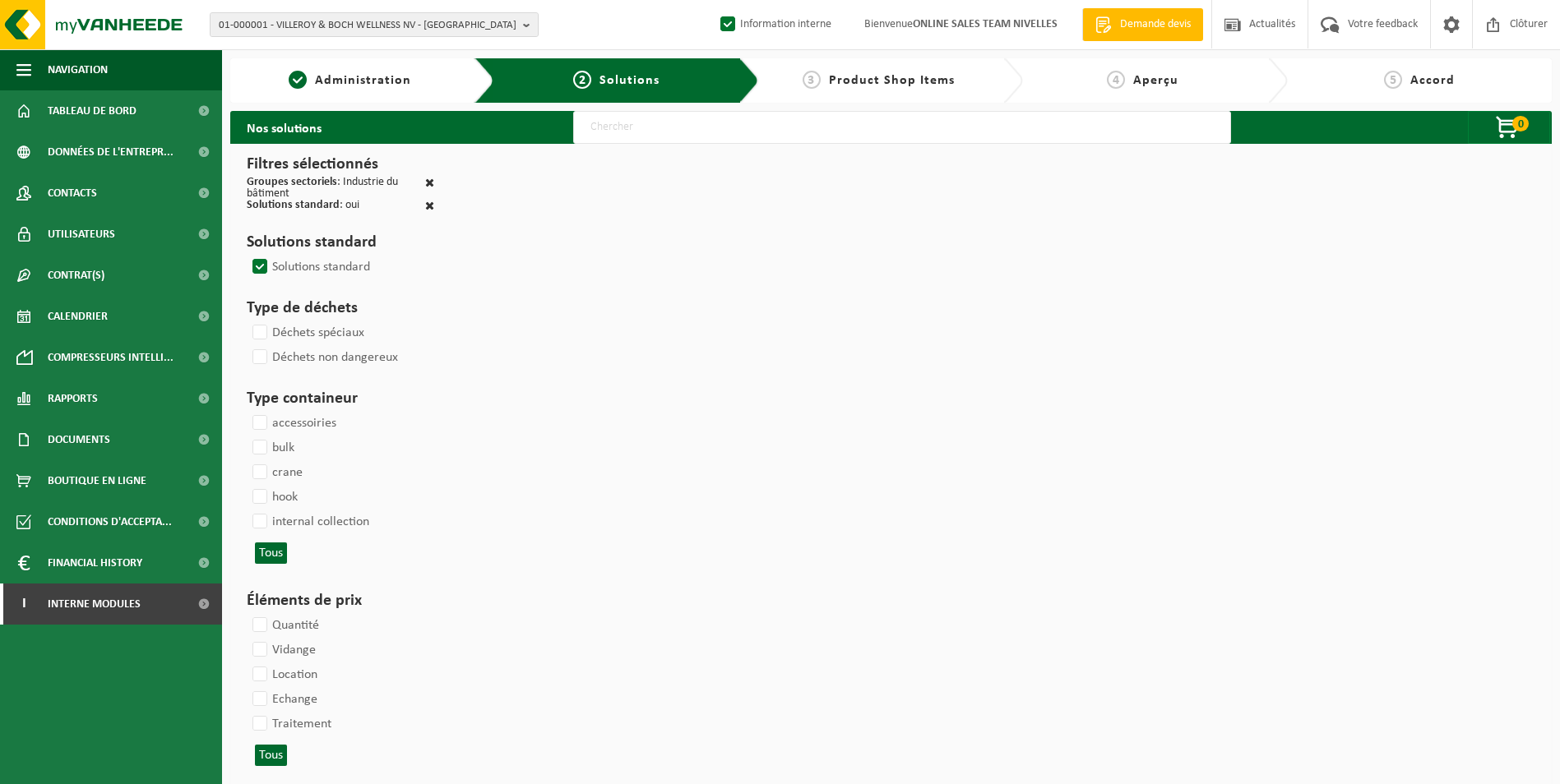
select select
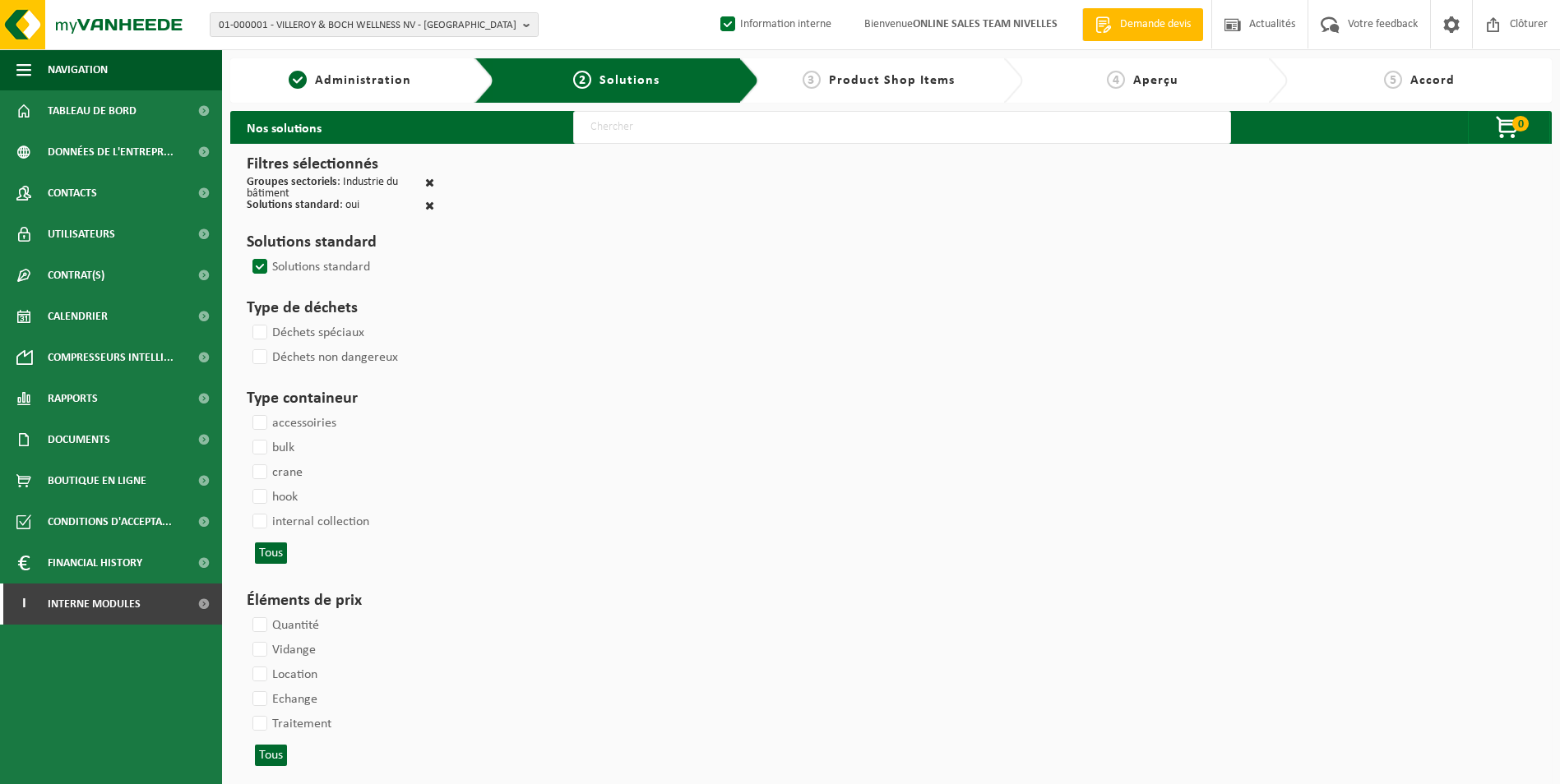
select select
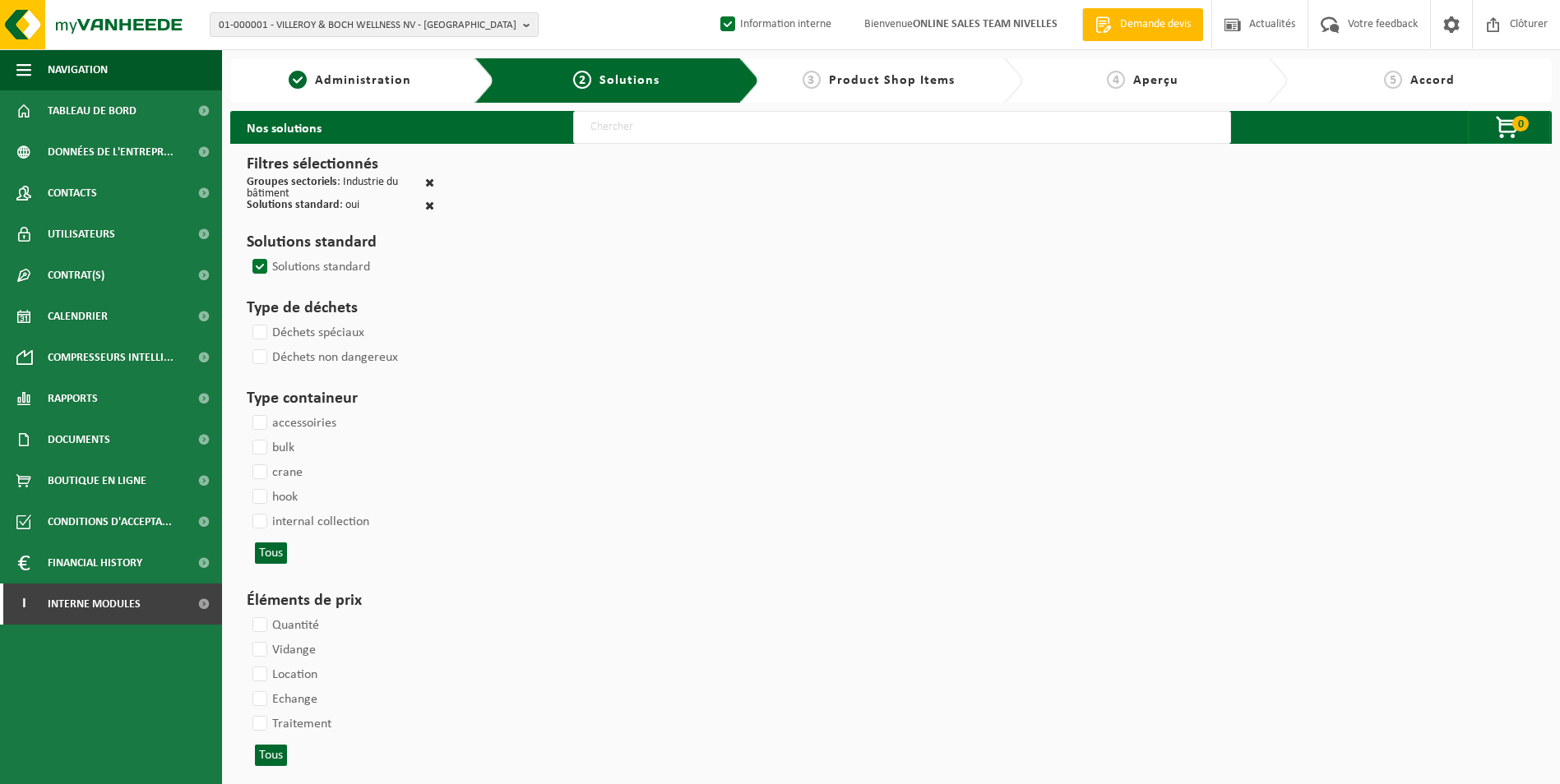
select select
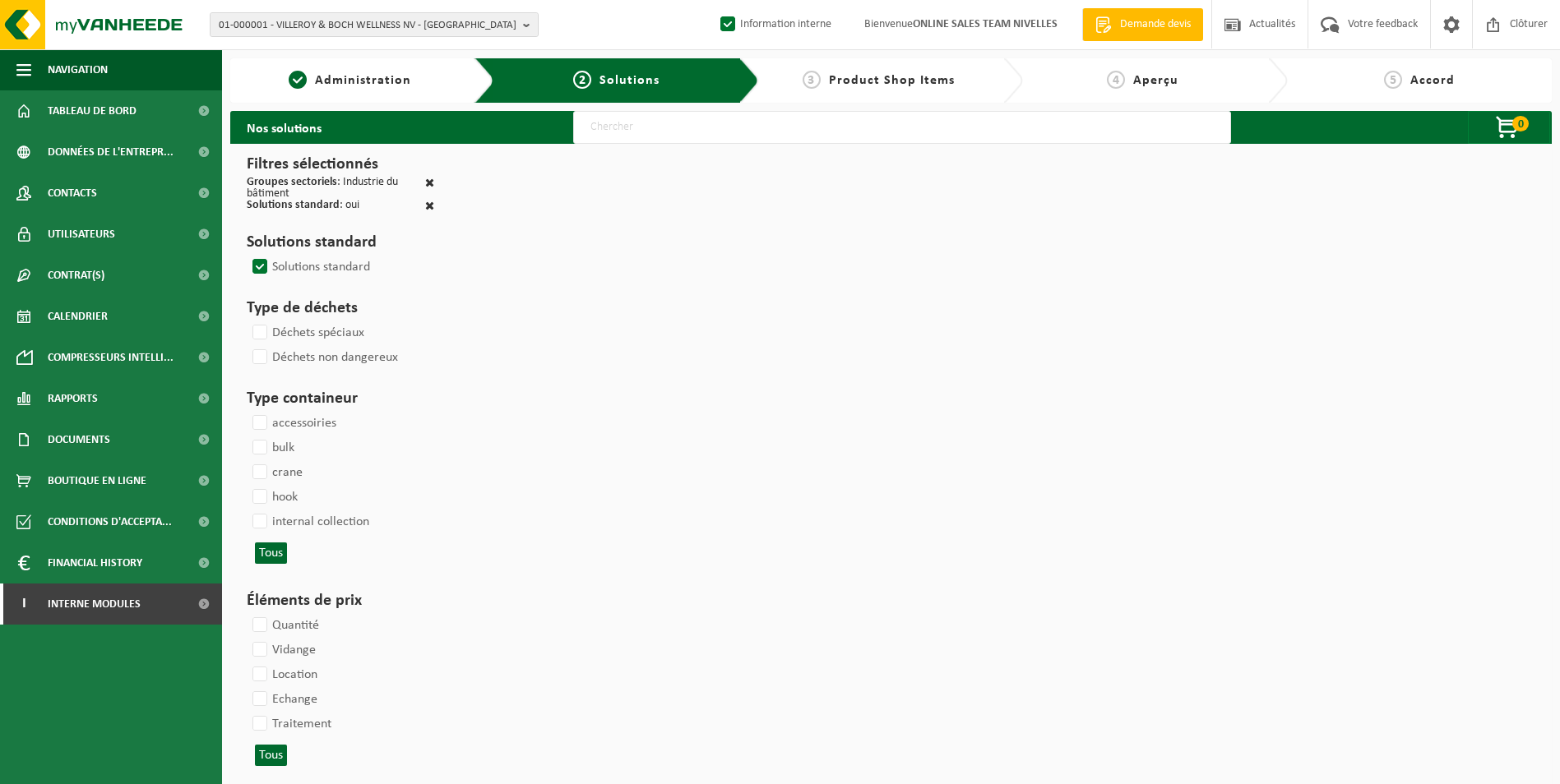
select select
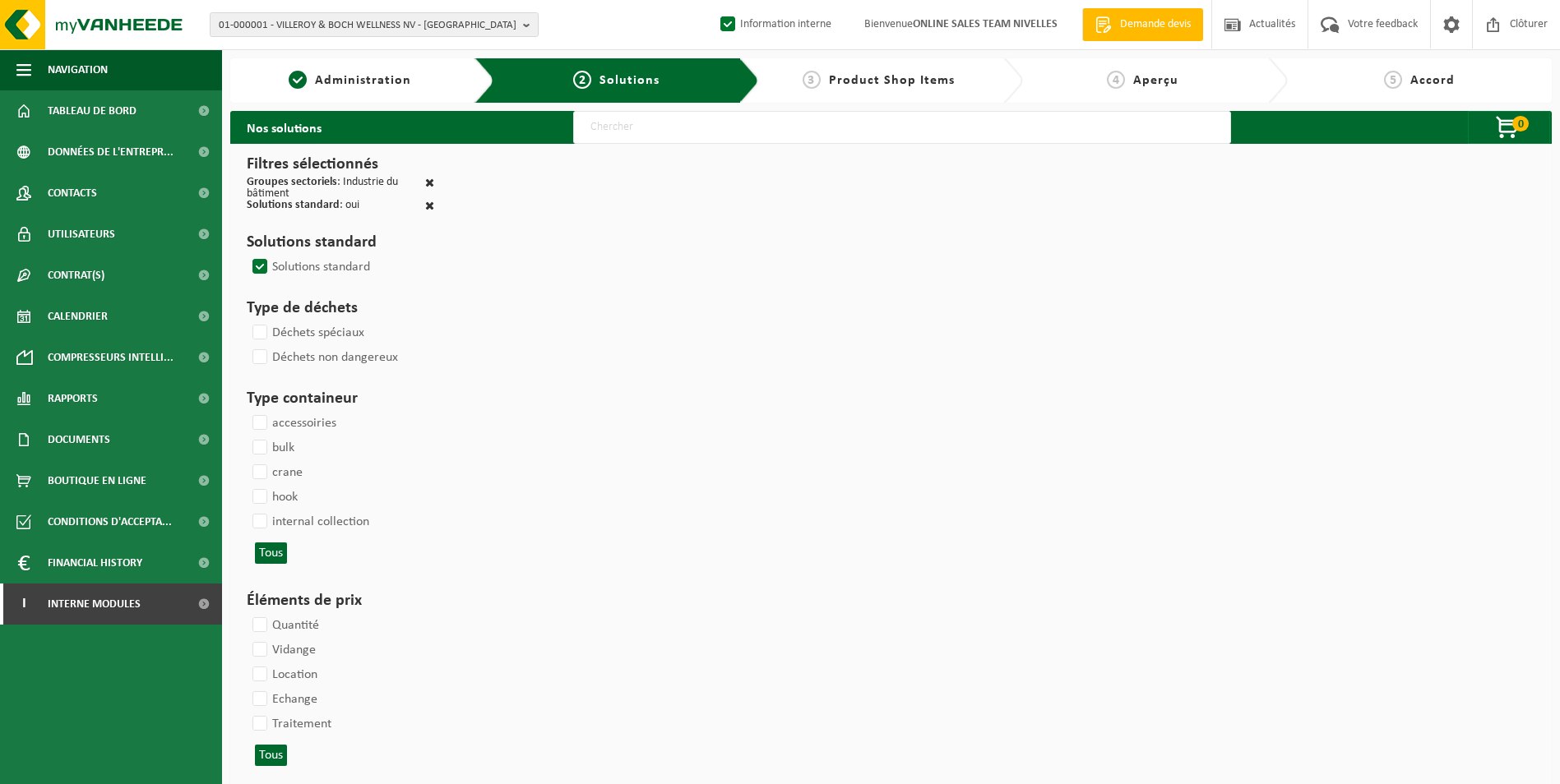
select select
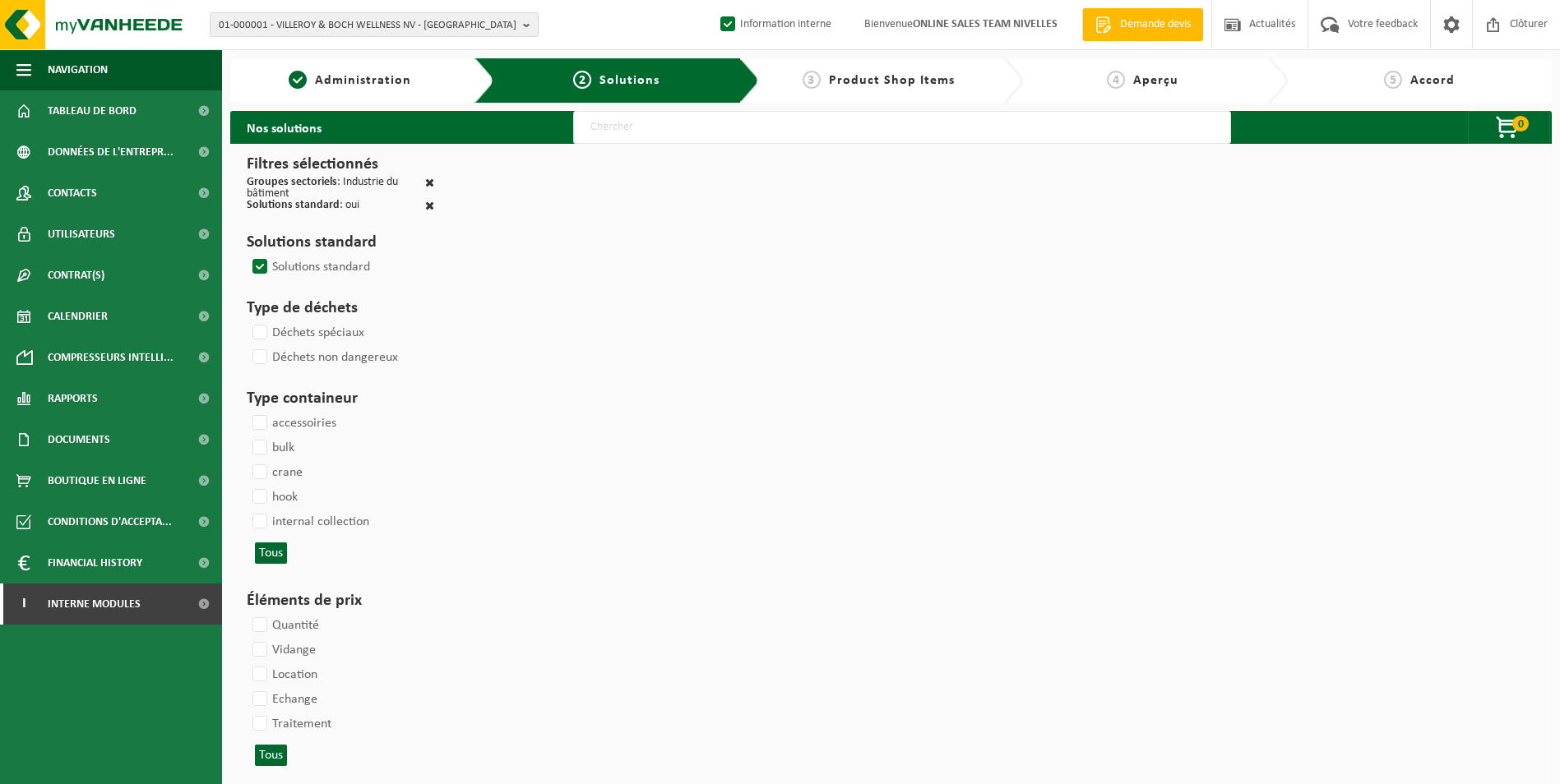
select select
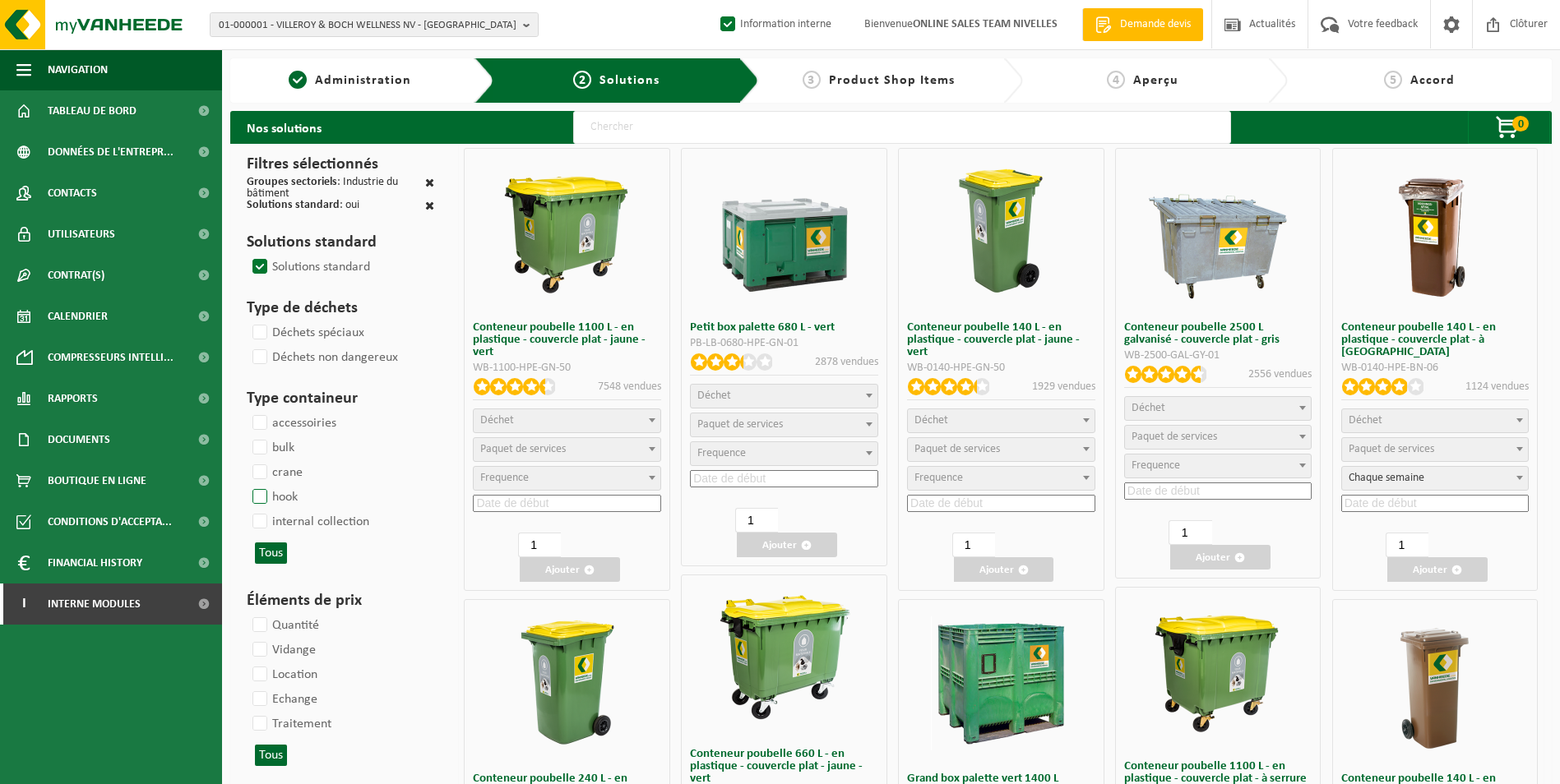
click at [262, 501] on label "hook" at bounding box center [274, 497] width 49 height 24
click at [247, 485] on input "hook" at bounding box center [246, 484] width 1 height 1
checkbox input "true"
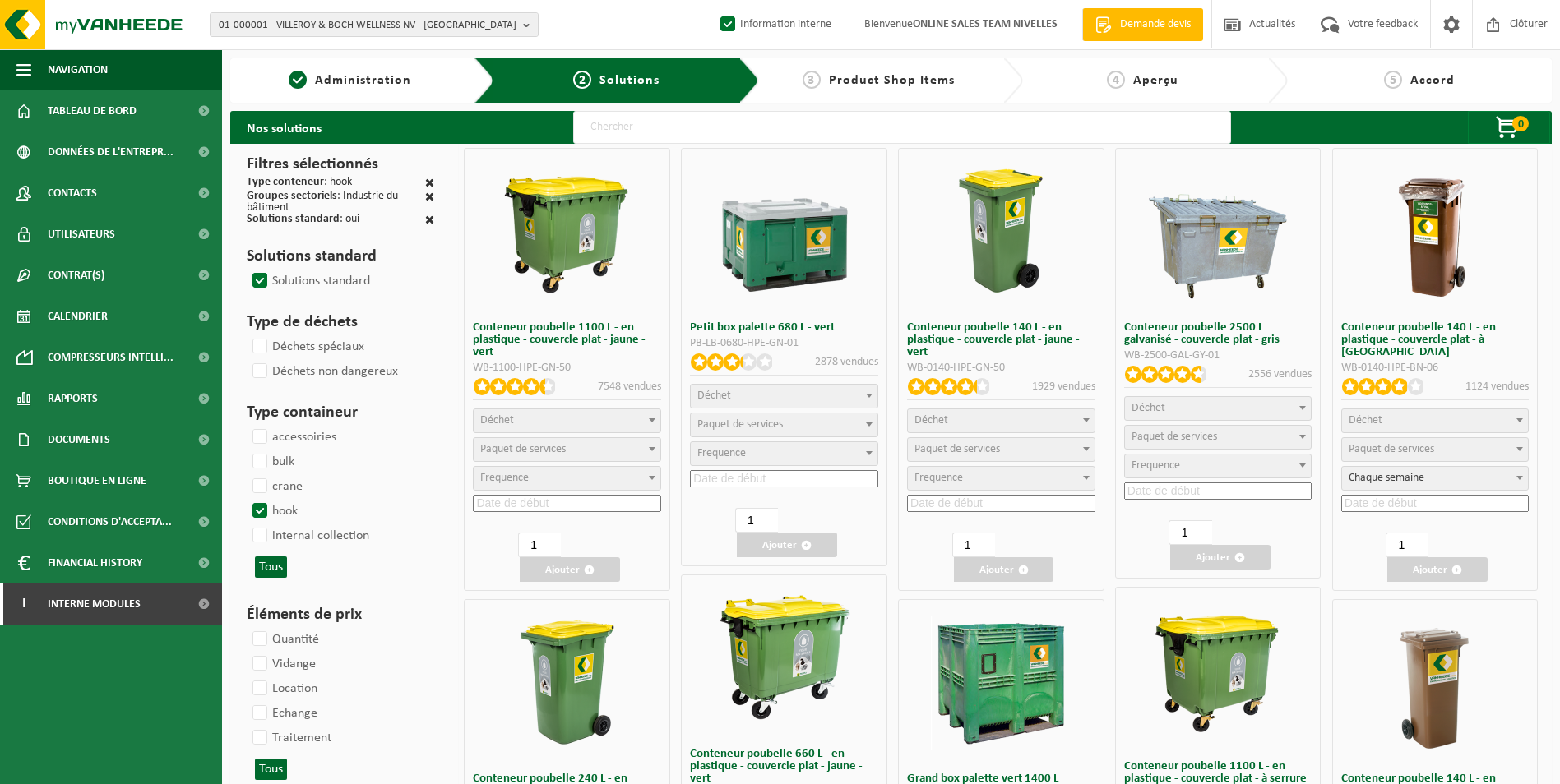
select select
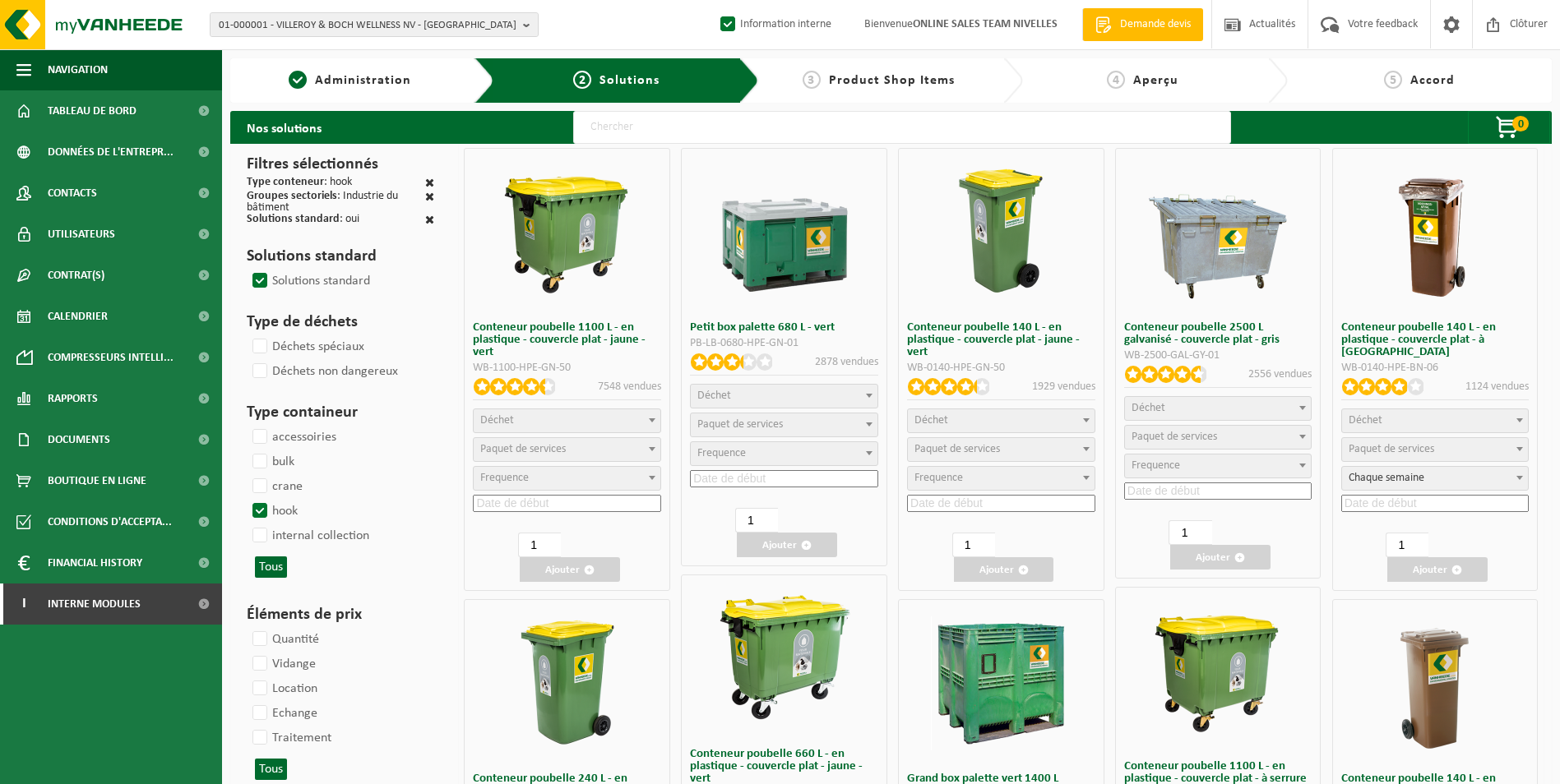
select select
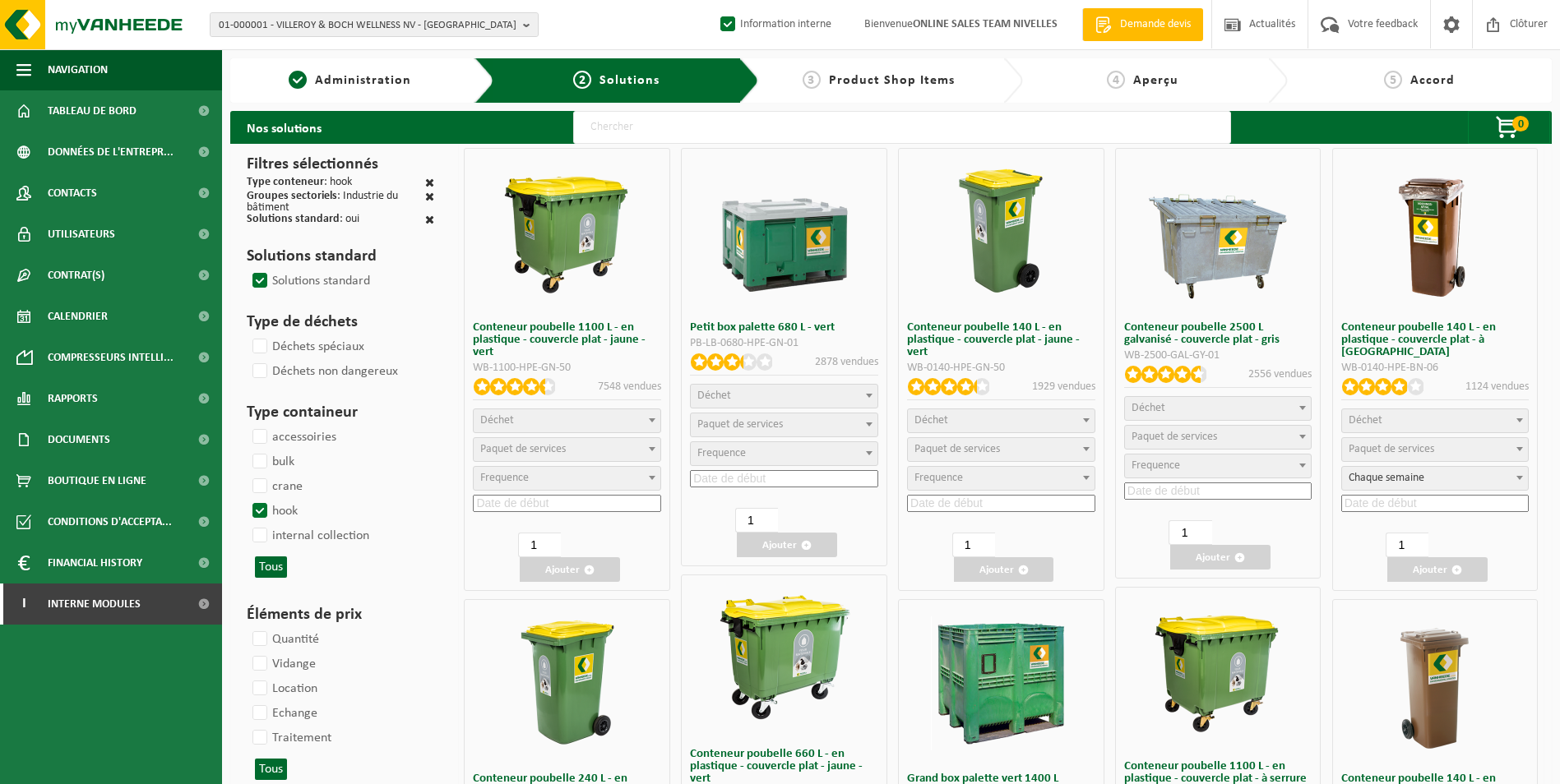
select select
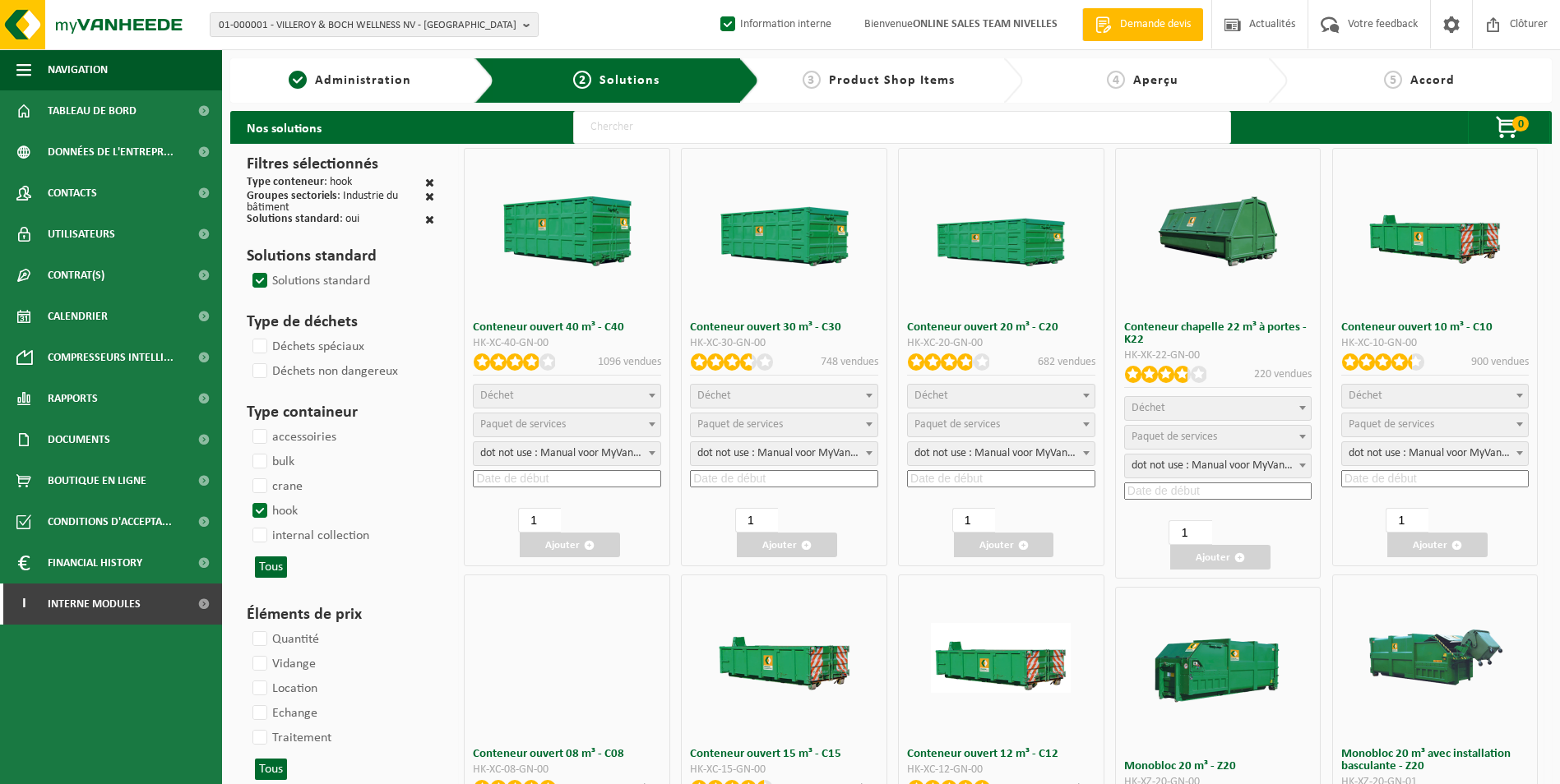
select select
select select "197"
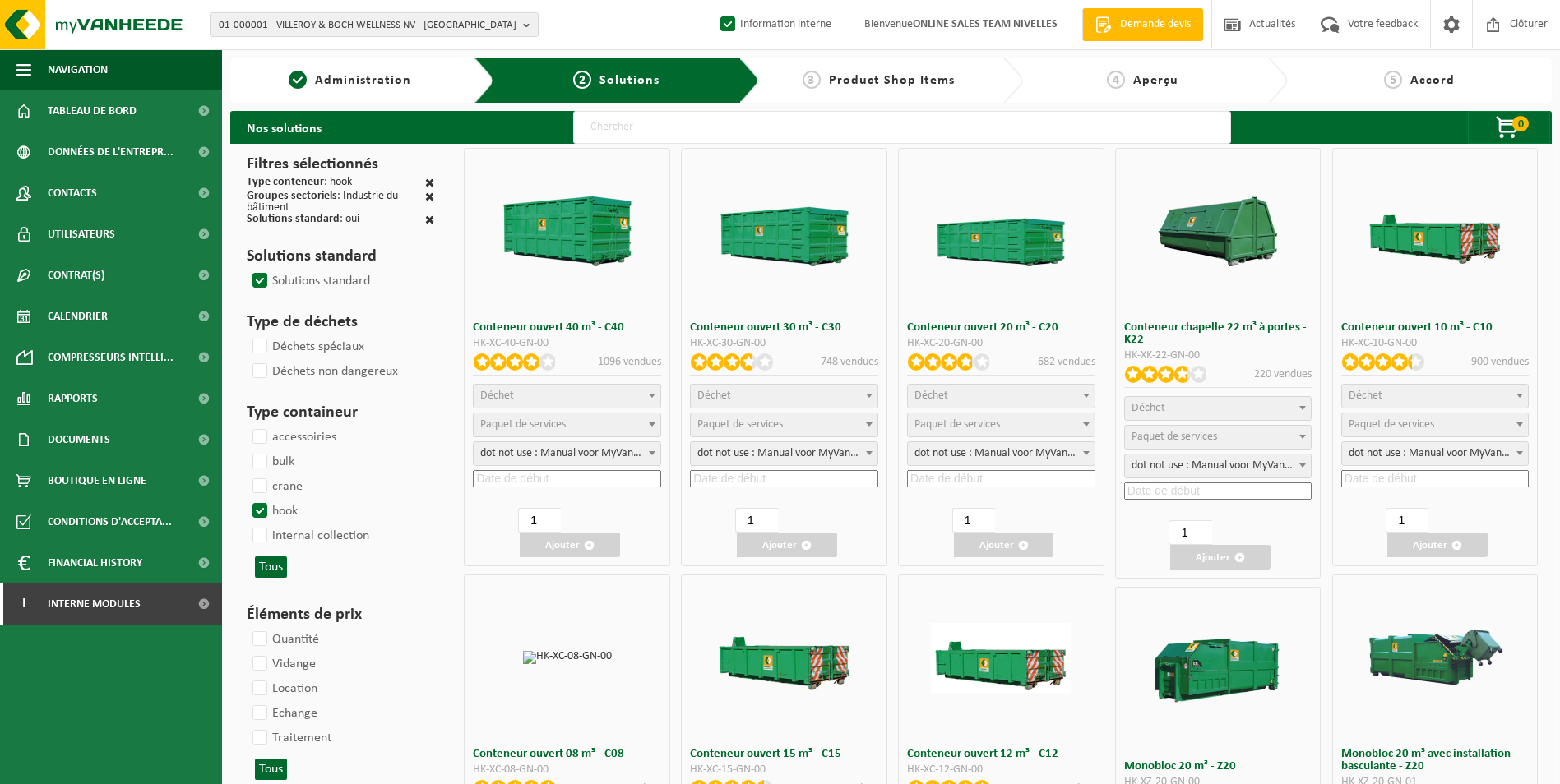
select select
select select "8"
select select
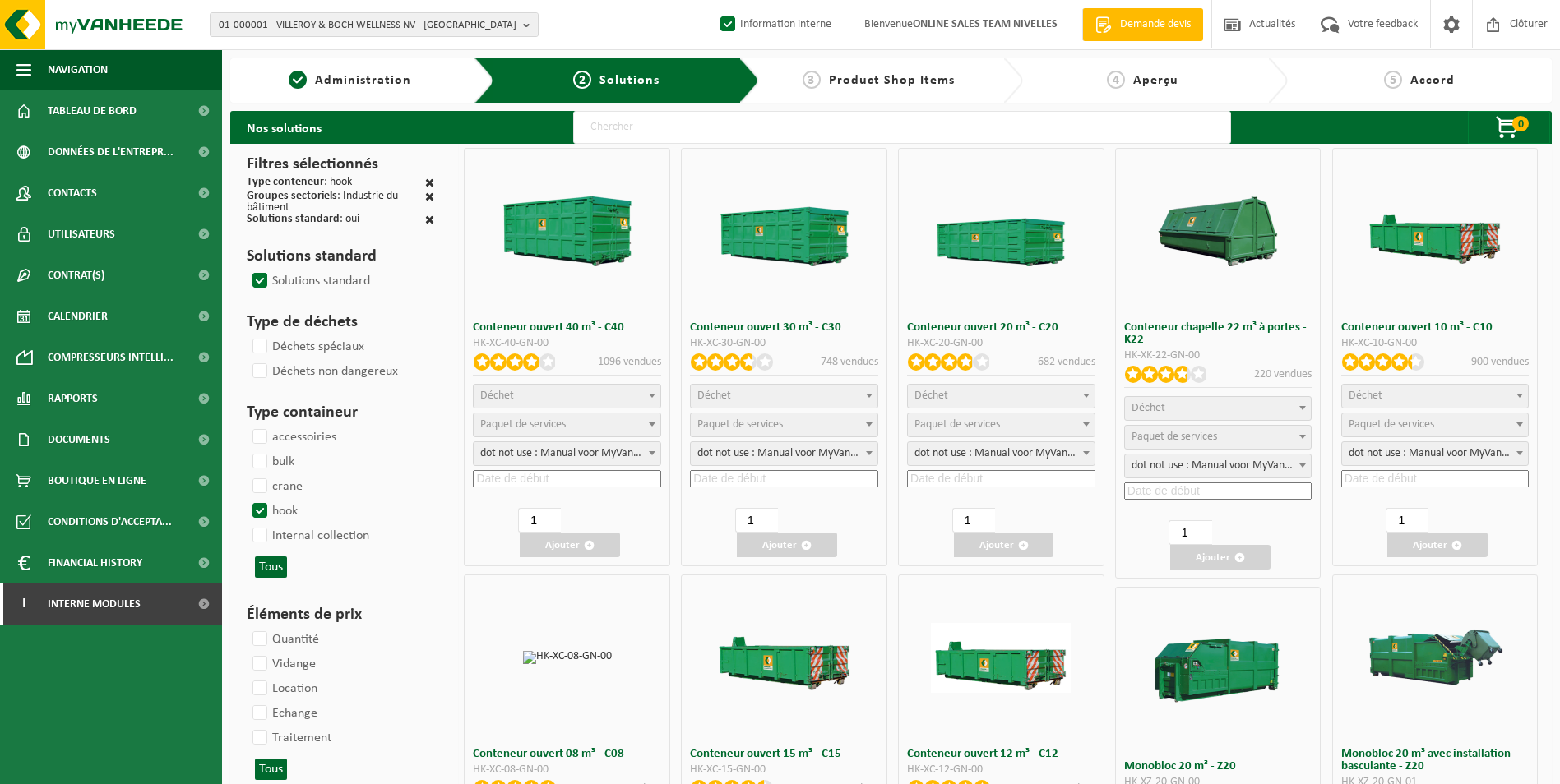
select select "25"
select select "7"
select select "25"
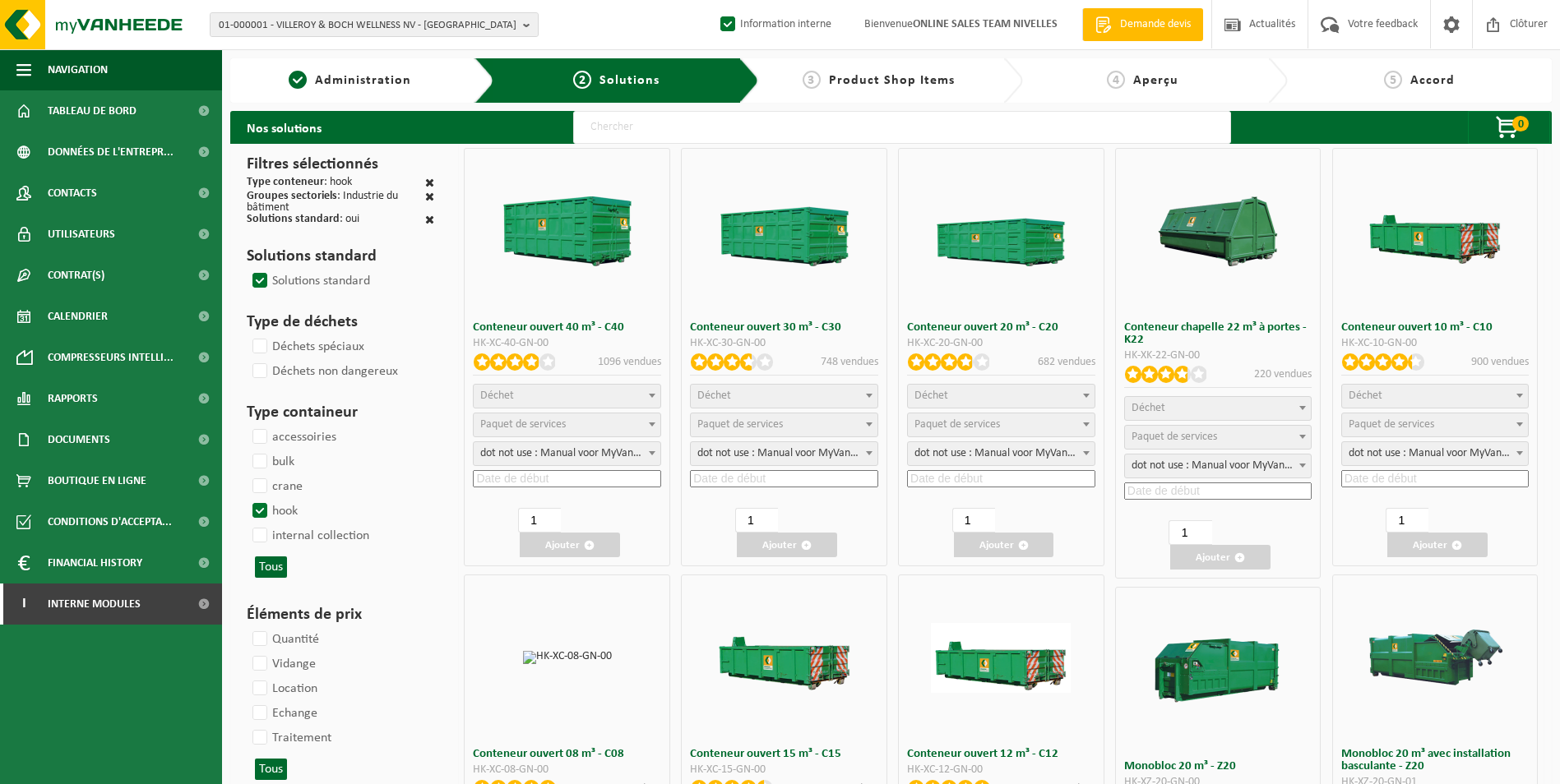
select select "7"
select select "25"
click at [1021, 401] on span "Déchet" at bounding box center [1001, 397] width 186 height 23
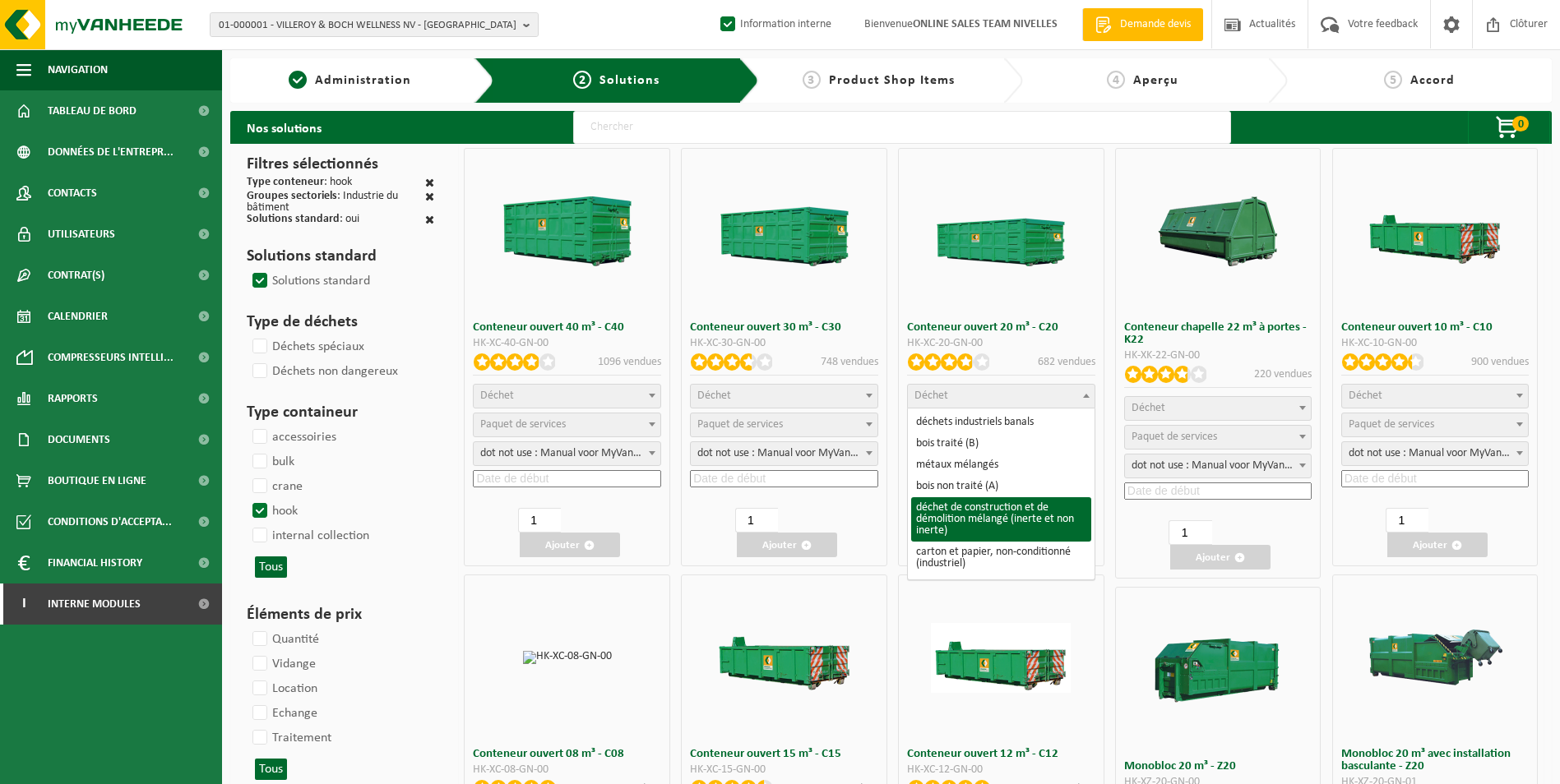
select select "31"
select select
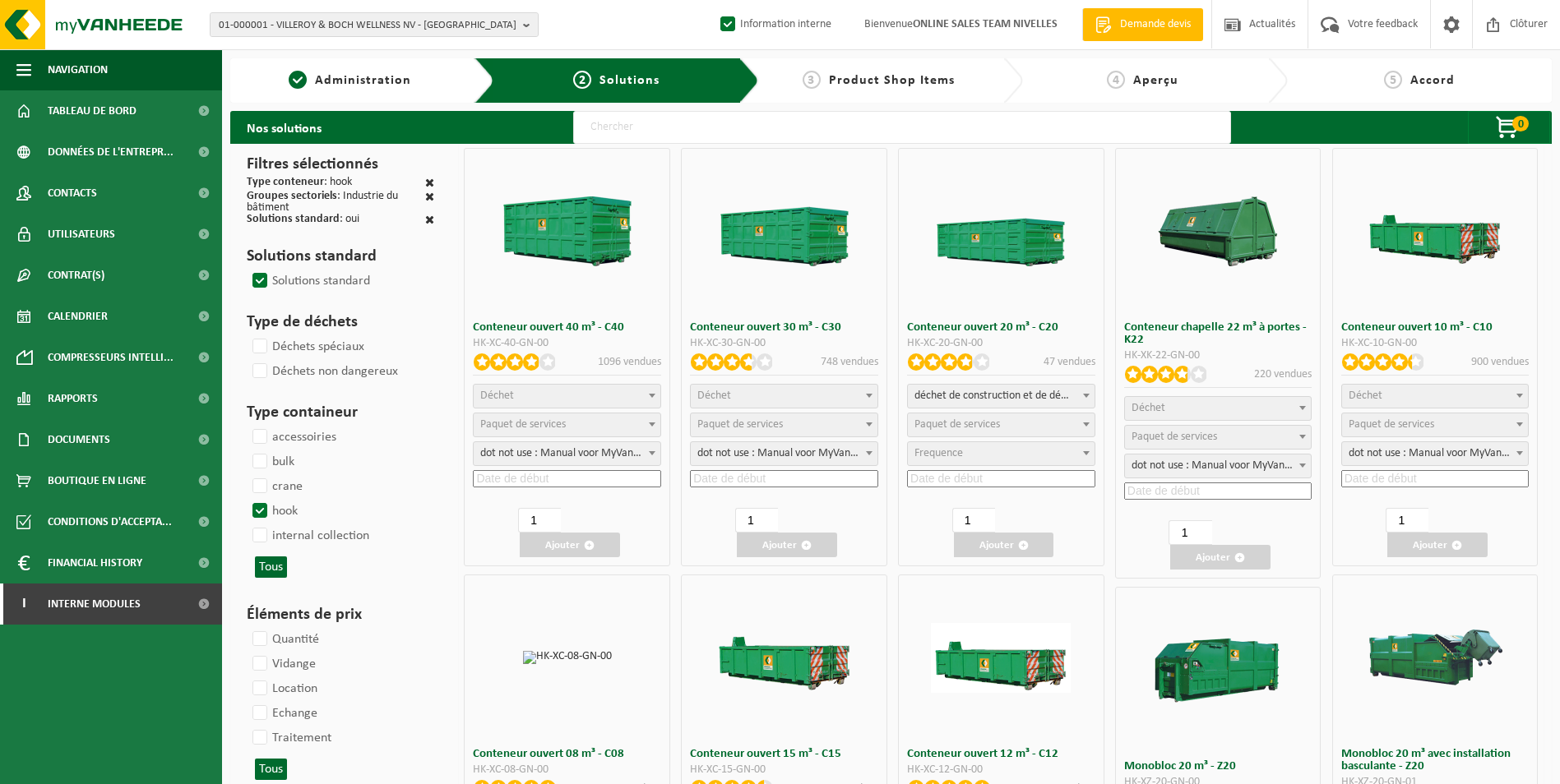
click at [977, 428] on span "Paquet de services" at bounding box center [957, 424] width 85 height 13
select select "197"
select select "25"
click at [959, 479] on input at bounding box center [1001, 479] width 188 height 17
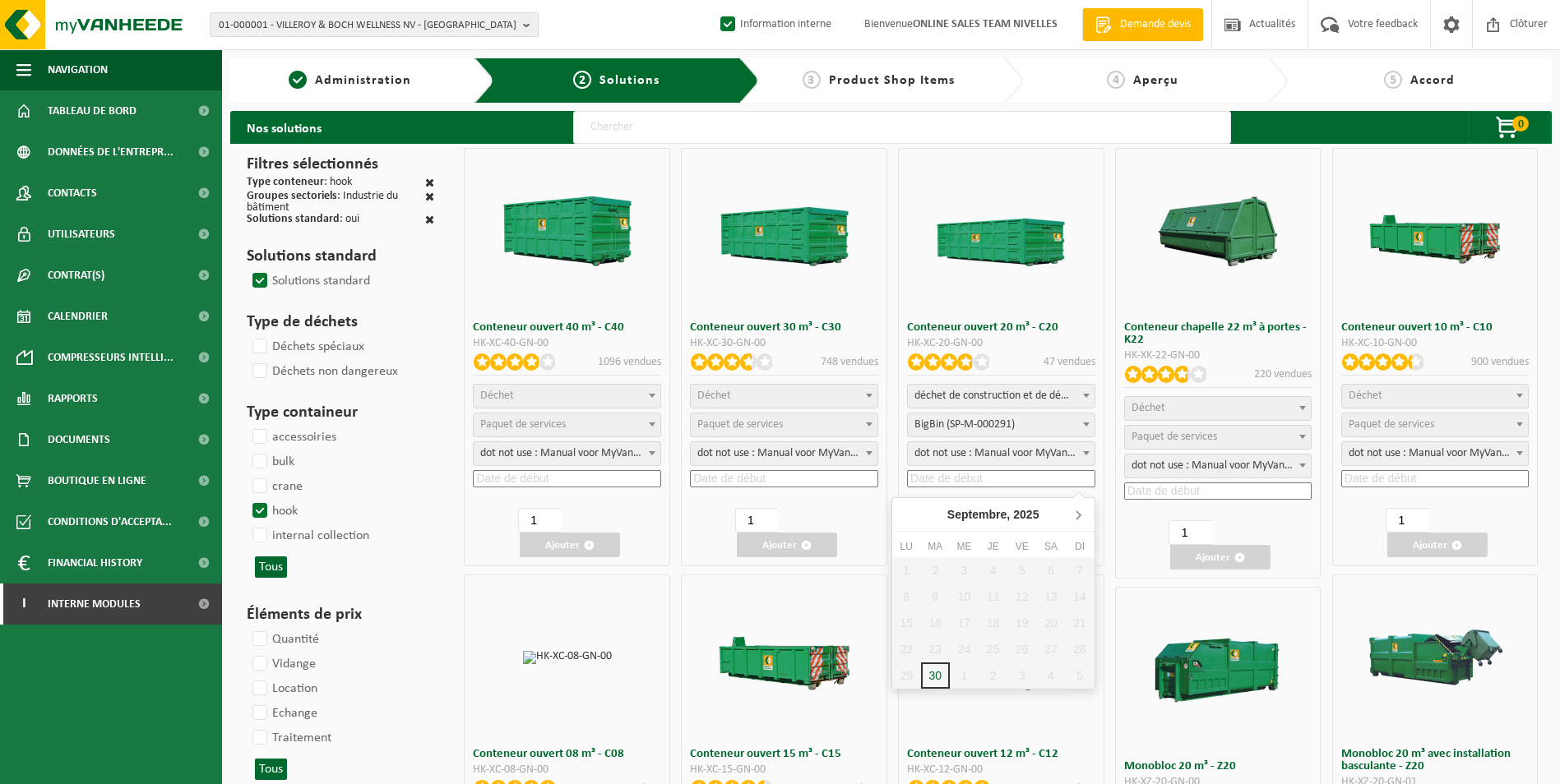
click at [1076, 514] on icon at bounding box center [1078, 514] width 26 height 26
click at [966, 576] on div "1" at bounding box center [965, 570] width 29 height 26
type input "2025-10-01"
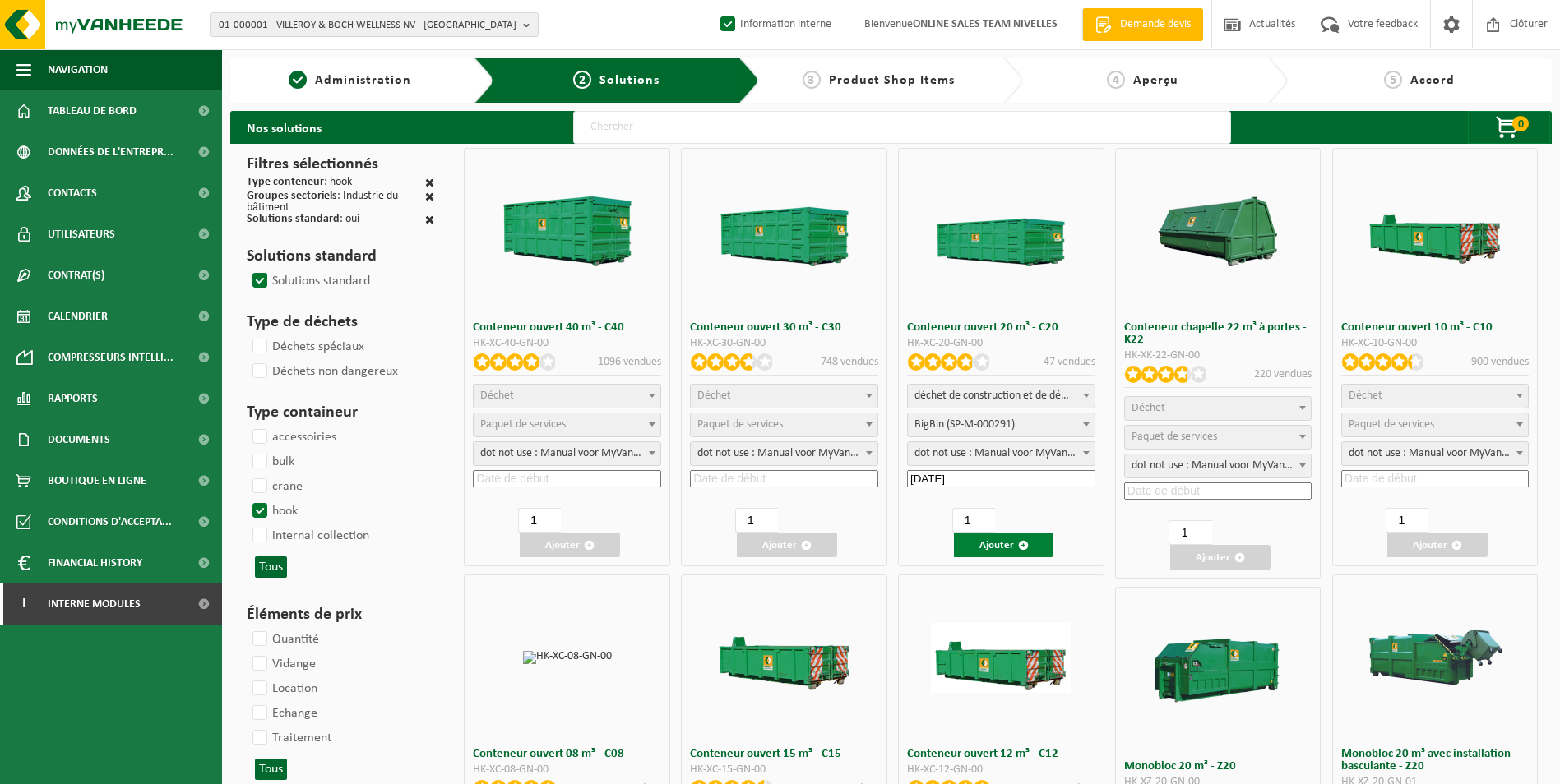
click at [1021, 549] on span "button" at bounding box center [1023, 545] width 11 height 11
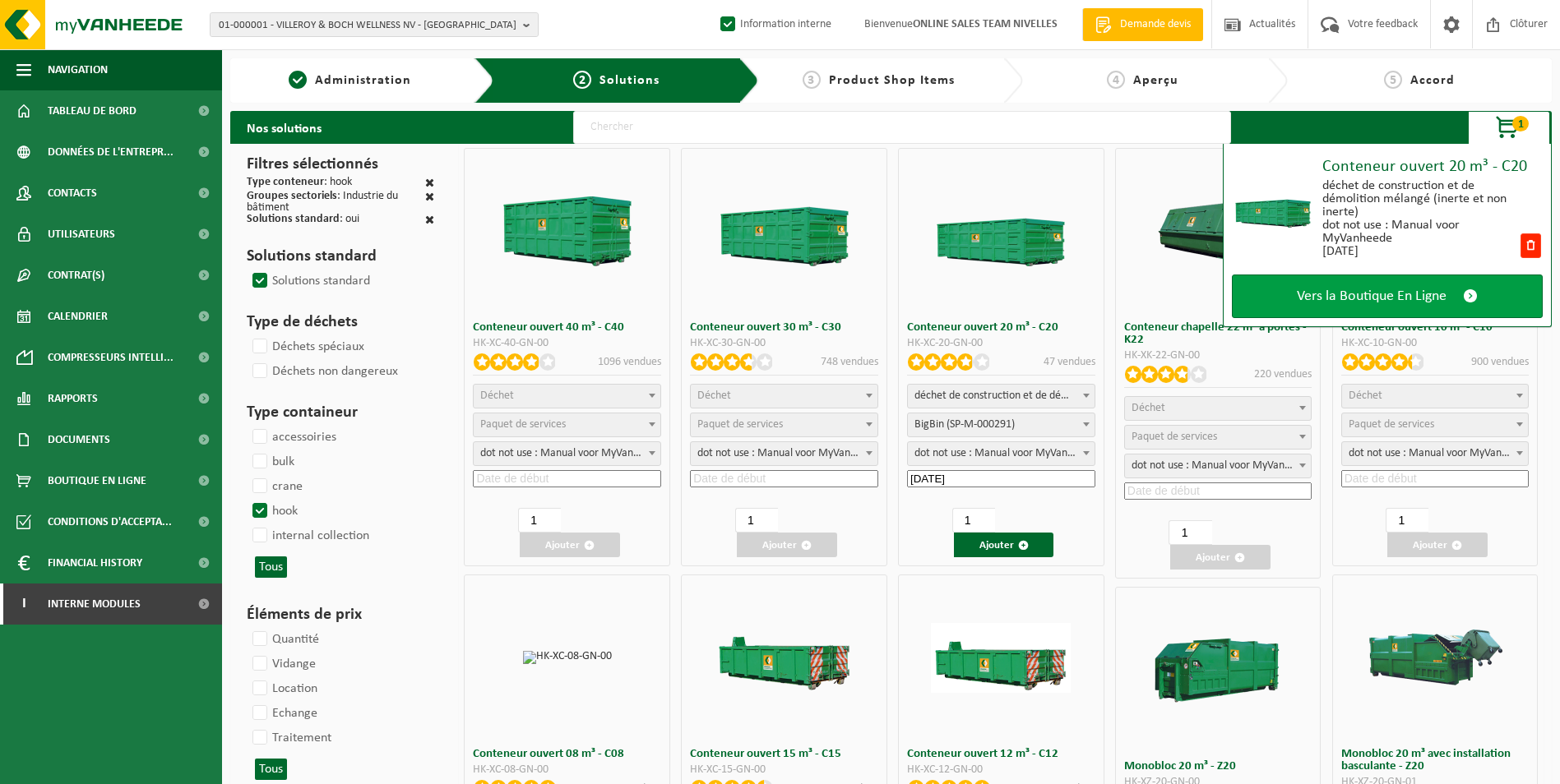
click at [1348, 293] on span "Vers la Boutique En Ligne" at bounding box center [1372, 297] width 149 height 17
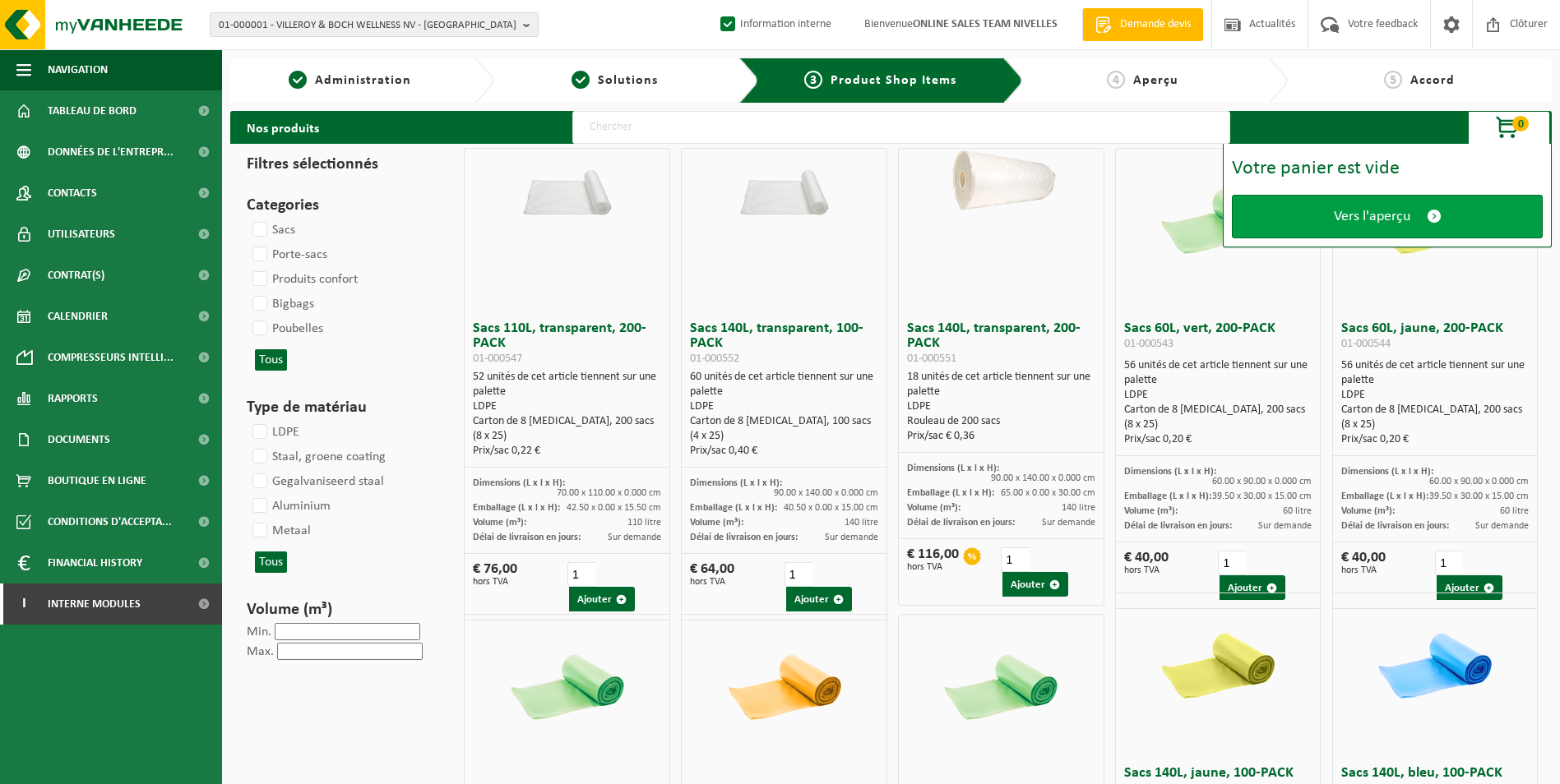
click at [1344, 220] on span "Vers l'aperçu" at bounding box center [1372, 216] width 77 height 17
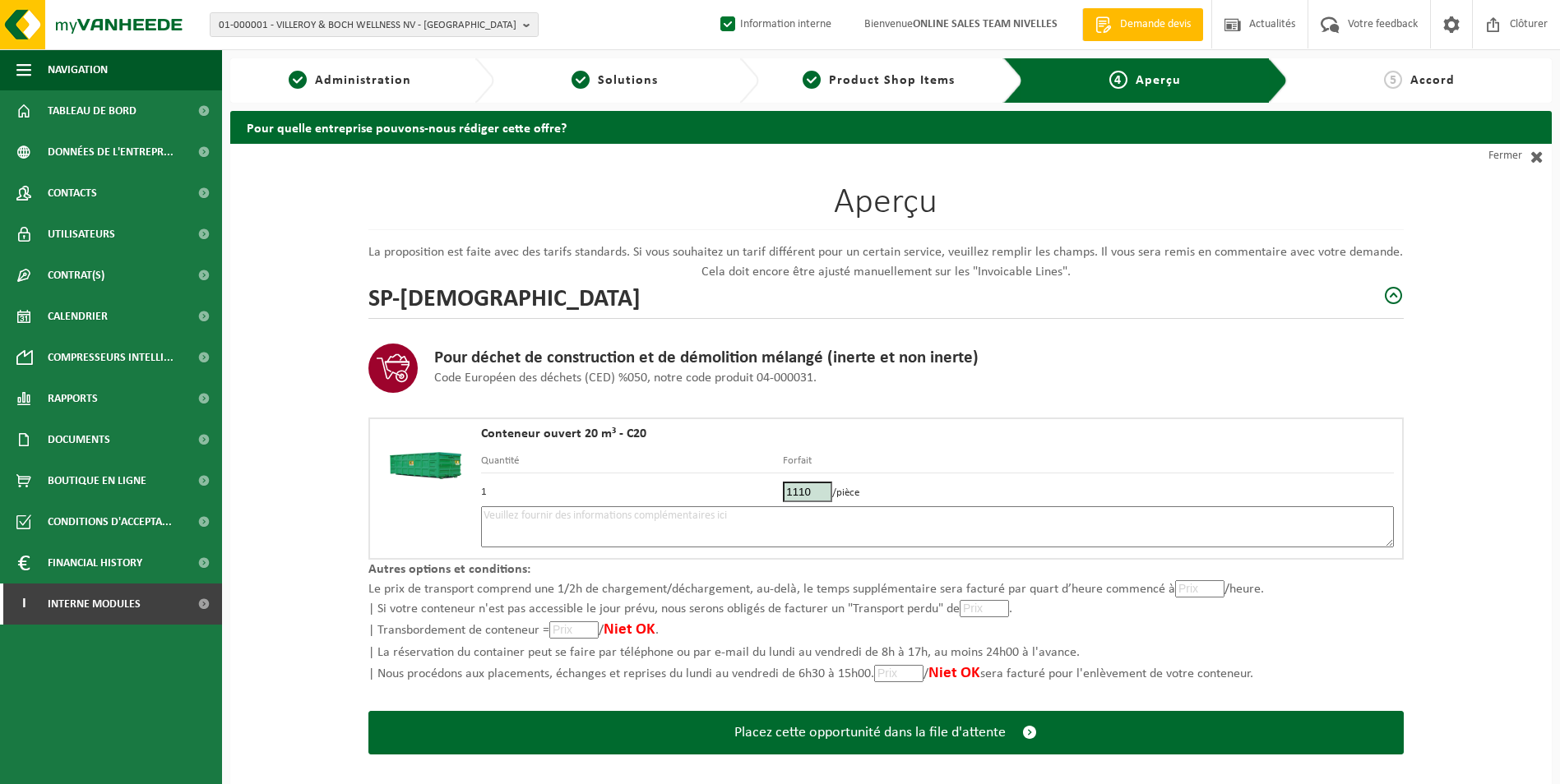
click at [931, 516] on textarea at bounding box center [938, 527] width 913 height 41
type textarea "p"
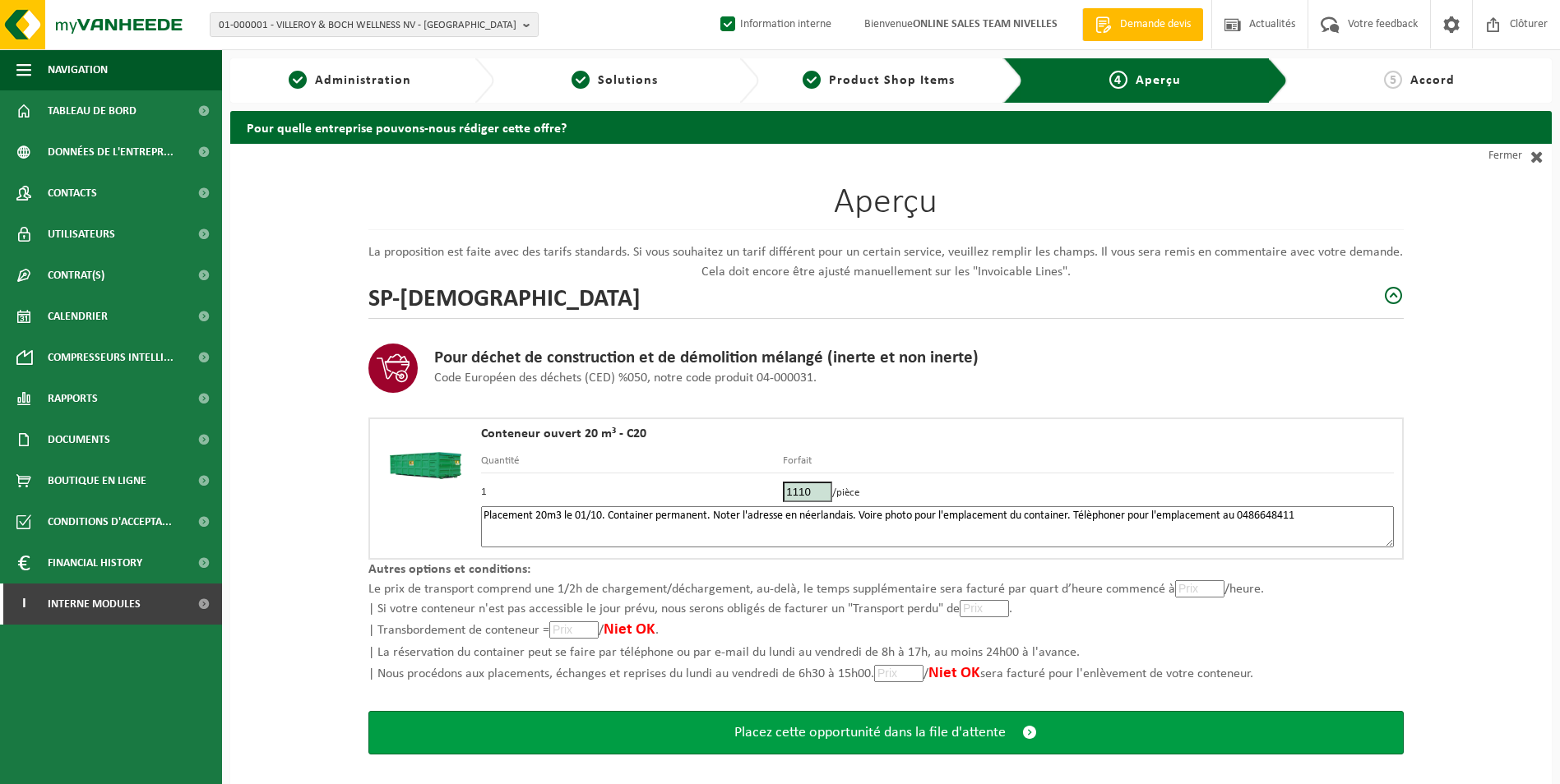
type textarea "Placement 20m3 le 01/10. Container permanent. Noter l'adresse en néerlandais. V…"
click at [903, 722] on button "Placez cette opportunité dans la file d'attente" at bounding box center [886, 733] width 1036 height 44
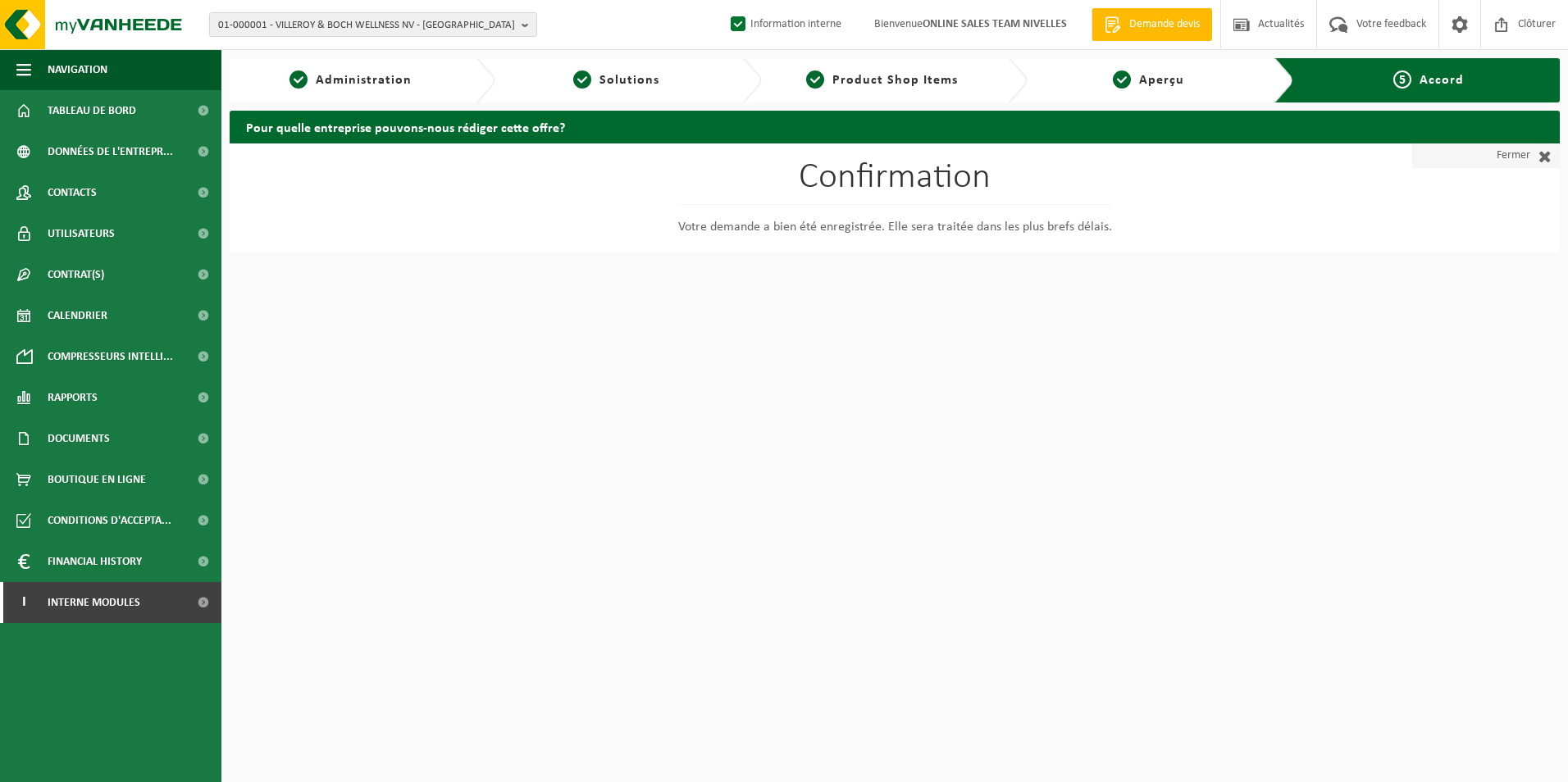
click at [1502, 155] on link "Fermer" at bounding box center [1486, 155] width 148 height 24
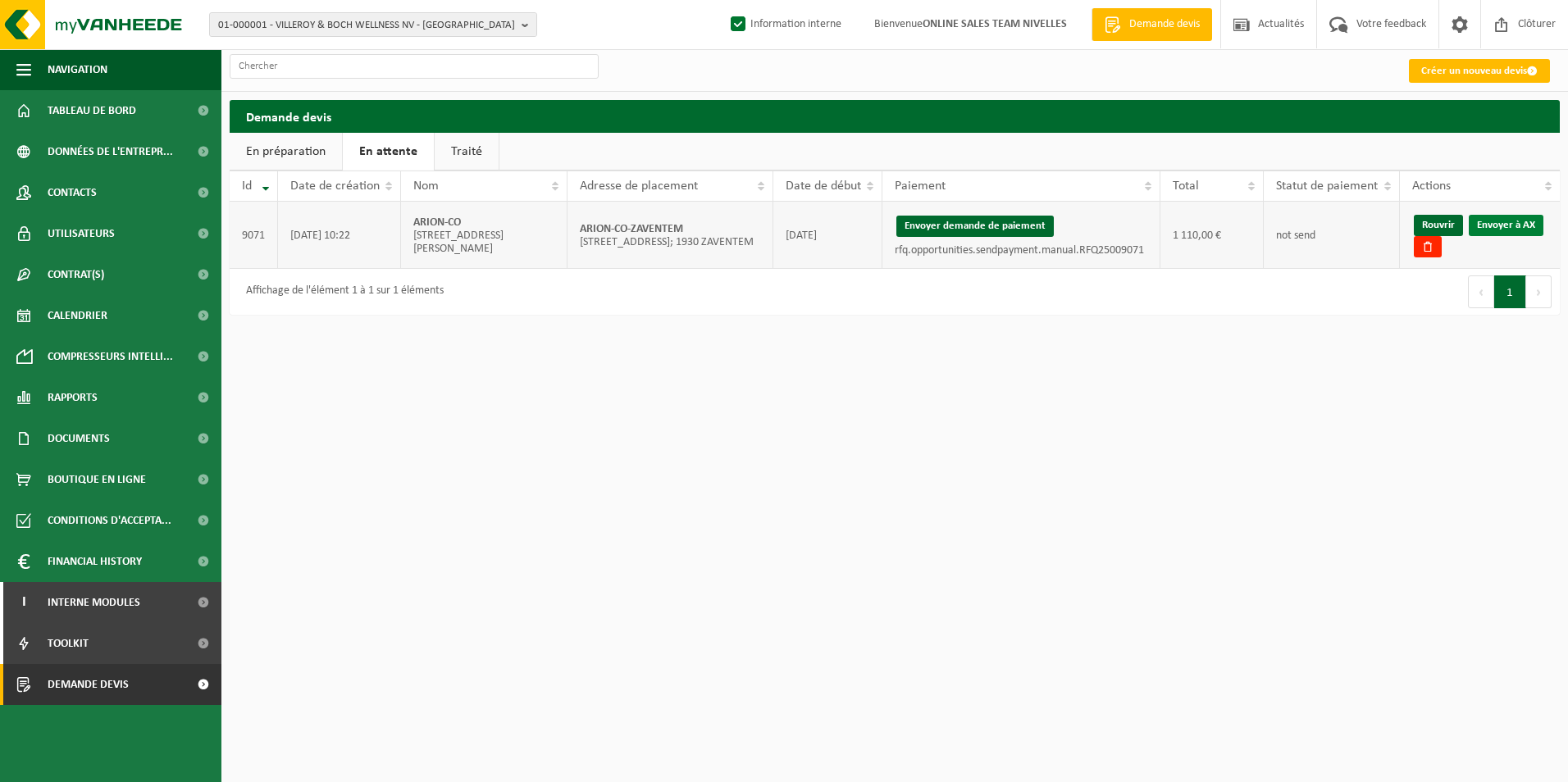
click at [1492, 223] on link "Envoyer à AX" at bounding box center [1505, 226] width 75 height 21
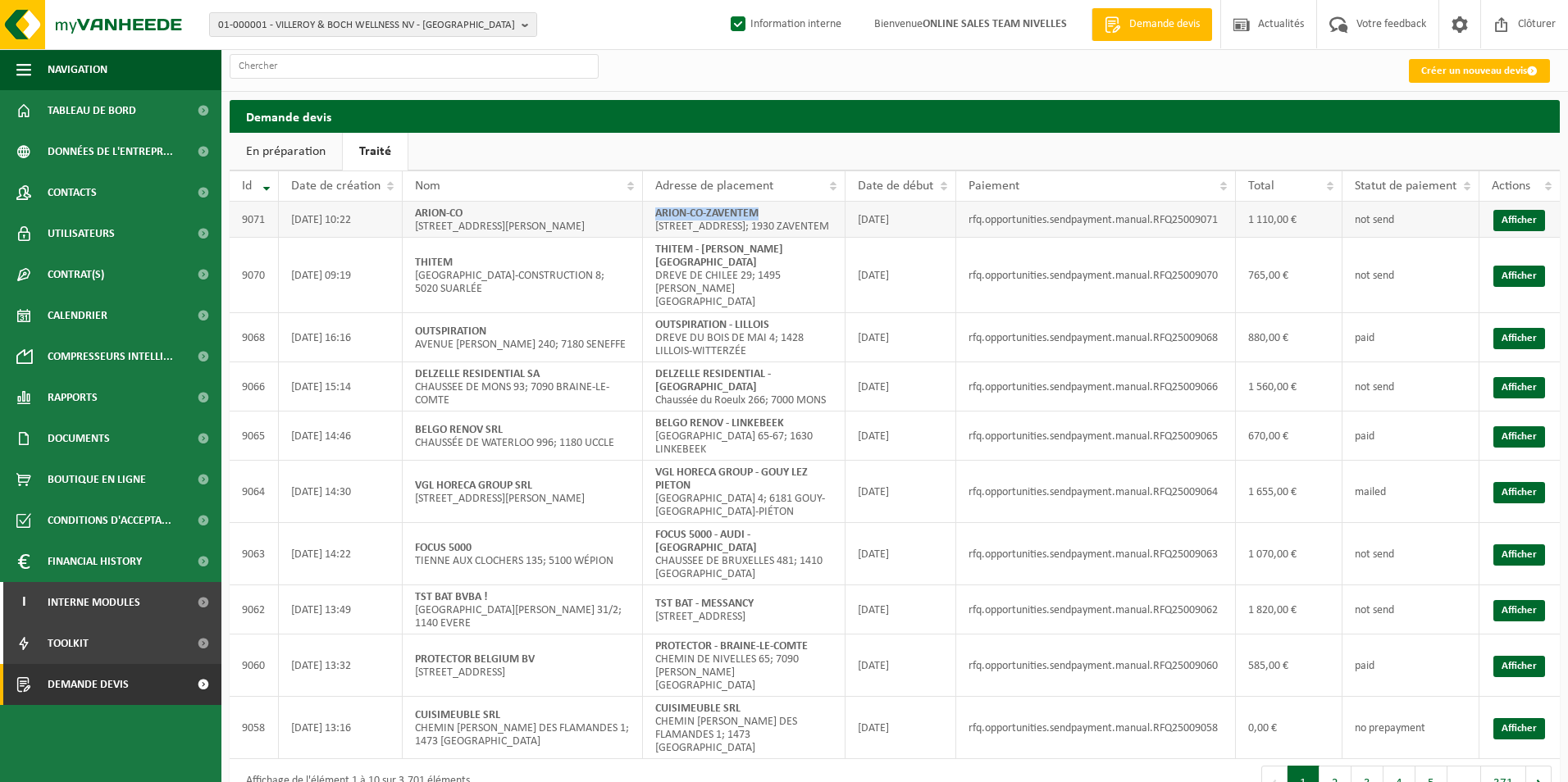
drag, startPoint x: 655, startPoint y: 213, endPoint x: 780, endPoint y: 207, distance: 125.1
click at [780, 207] on td "ARION-CO-ZAVENTEM LEUVEN [STREET_ADDRESS]; 1930 ZAVENTEM" at bounding box center [743, 219] width 202 height 36
copy strong "ARION-CO-ZAVENTEM"
